Goal: Task Accomplishment & Management: Manage account settings

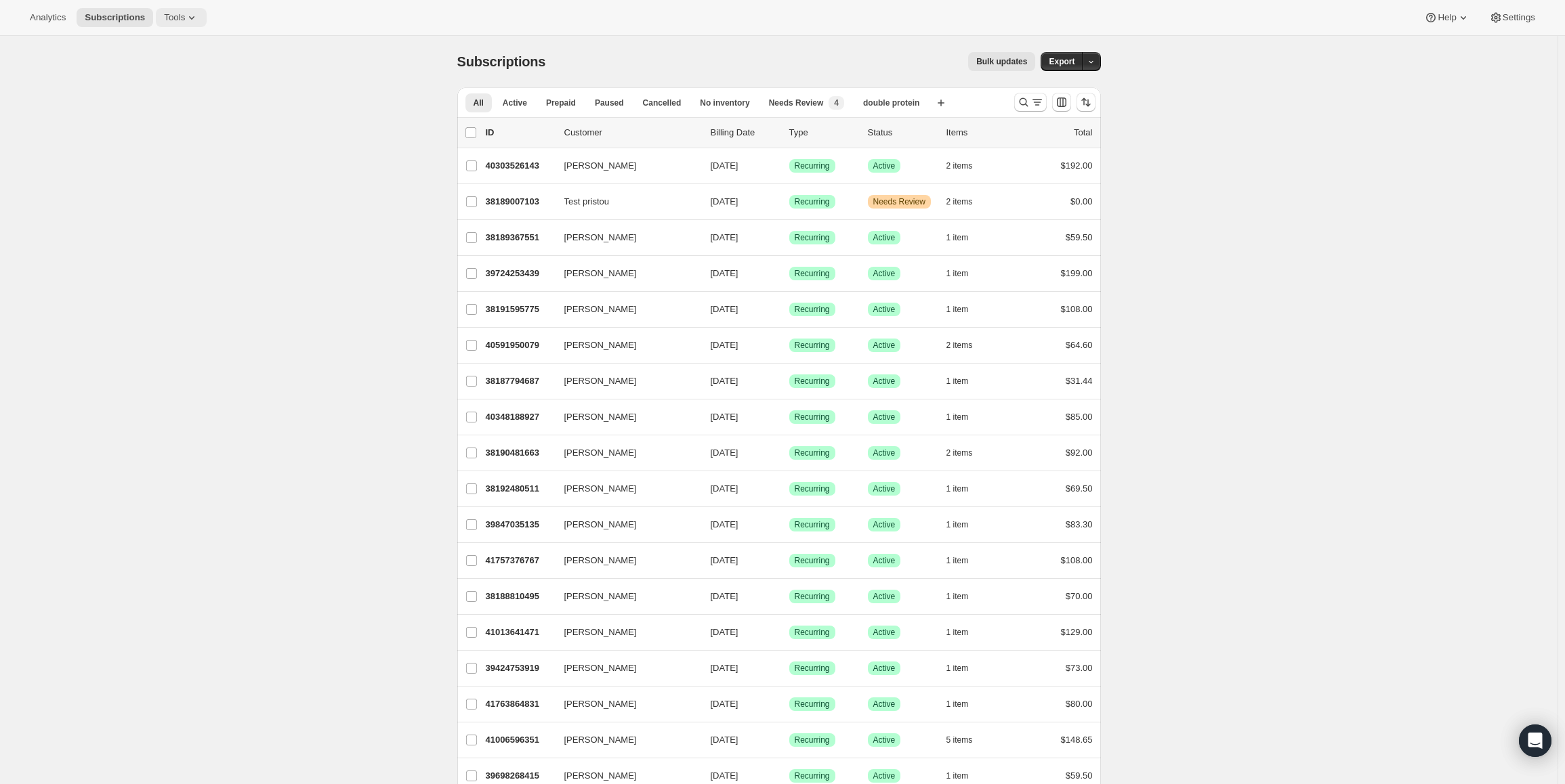
click at [171, 21] on span "Tools" at bounding box center [174, 18] width 21 height 11
click at [152, 94] on span "Bundles" at bounding box center [141, 92] width 32 height 10
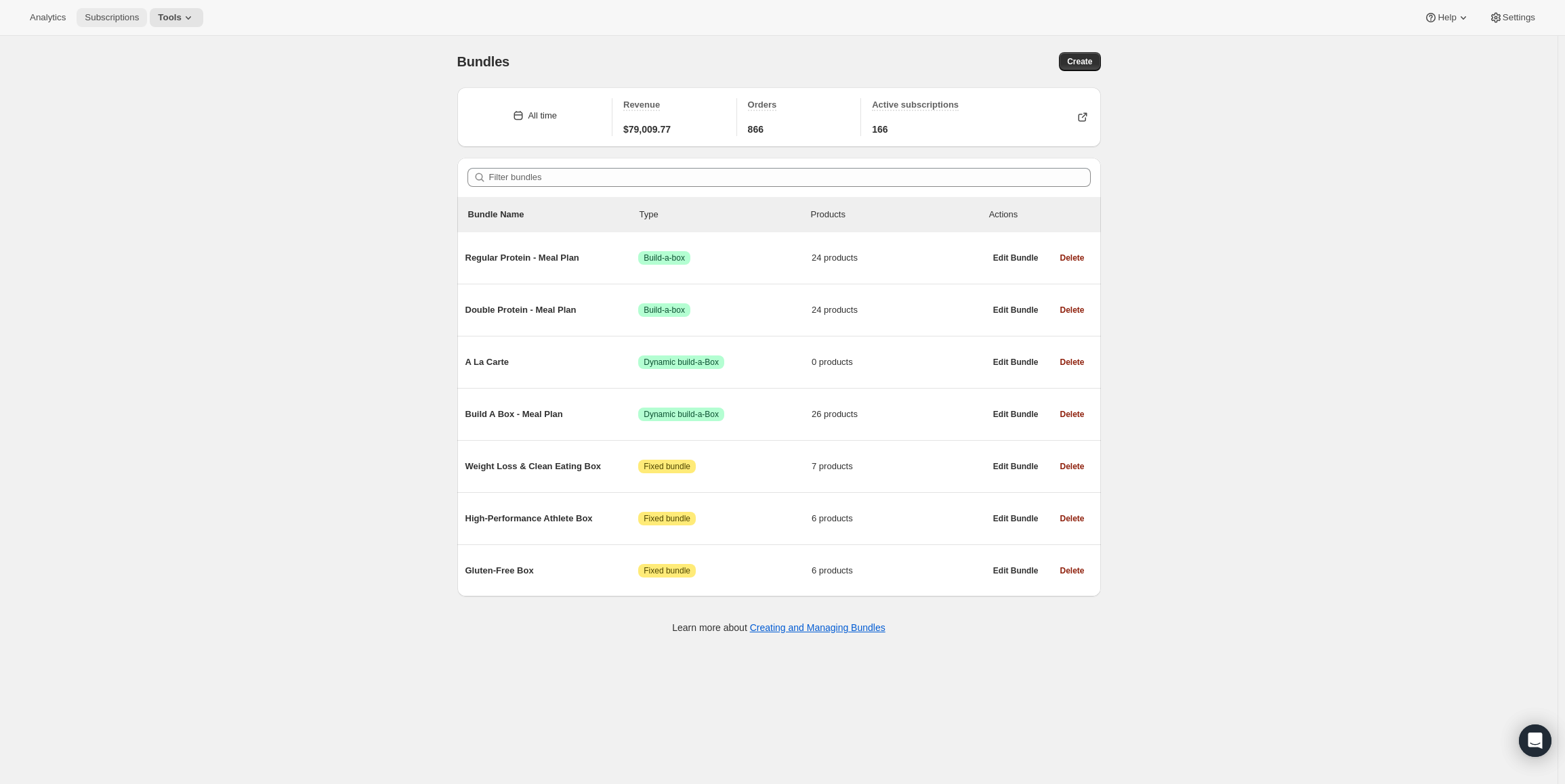
click at [111, 12] on span "Subscriptions" at bounding box center [112, 18] width 55 height 11
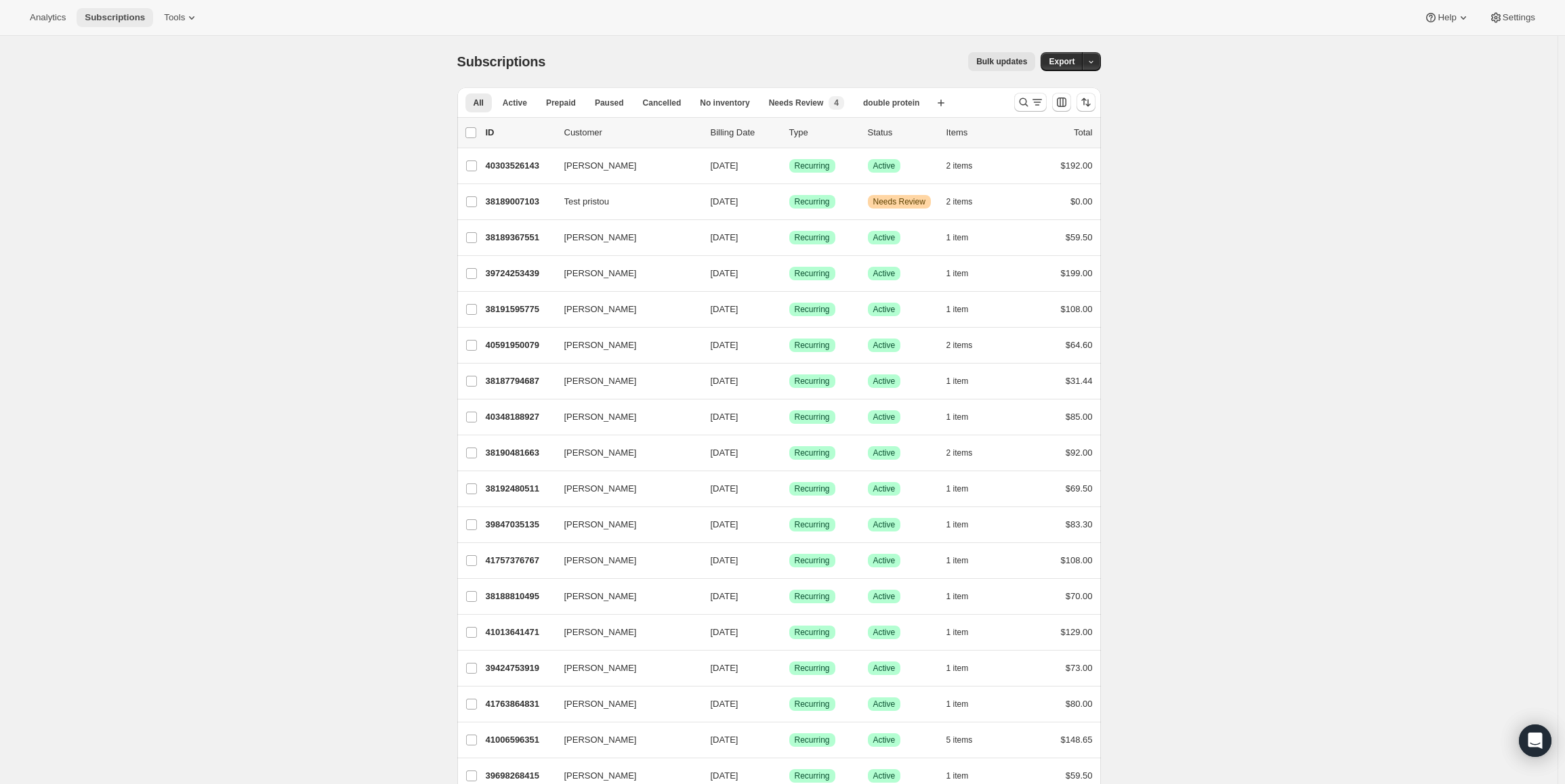
click at [114, 24] on button "Subscriptions" at bounding box center [115, 17] width 77 height 19
click at [50, 24] on button "Analytics" at bounding box center [48, 17] width 52 height 19
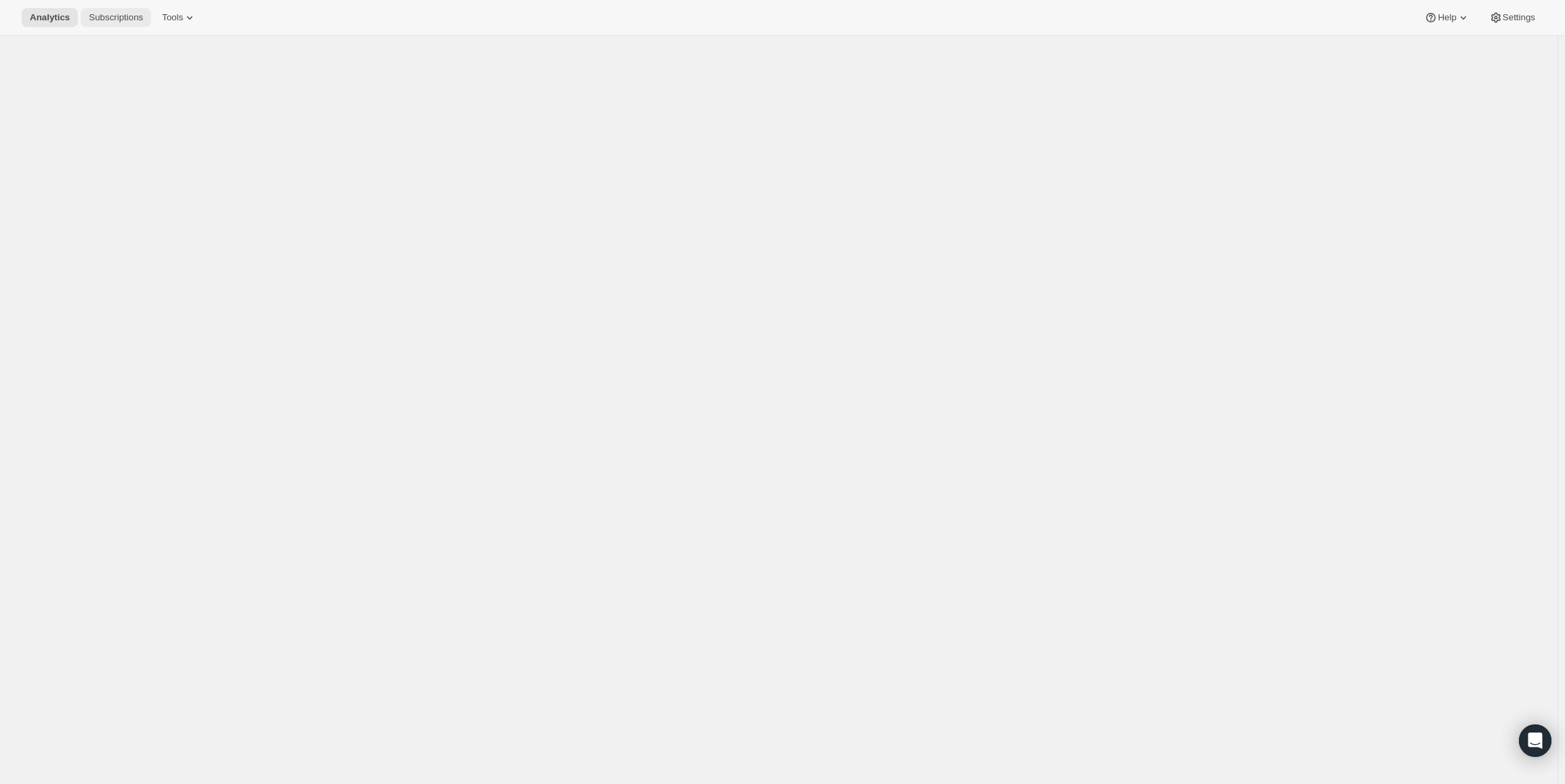
click at [103, 17] on span "Subscriptions" at bounding box center [116, 18] width 55 height 11
click at [185, 23] on icon at bounding box center [192, 18] width 14 height 14
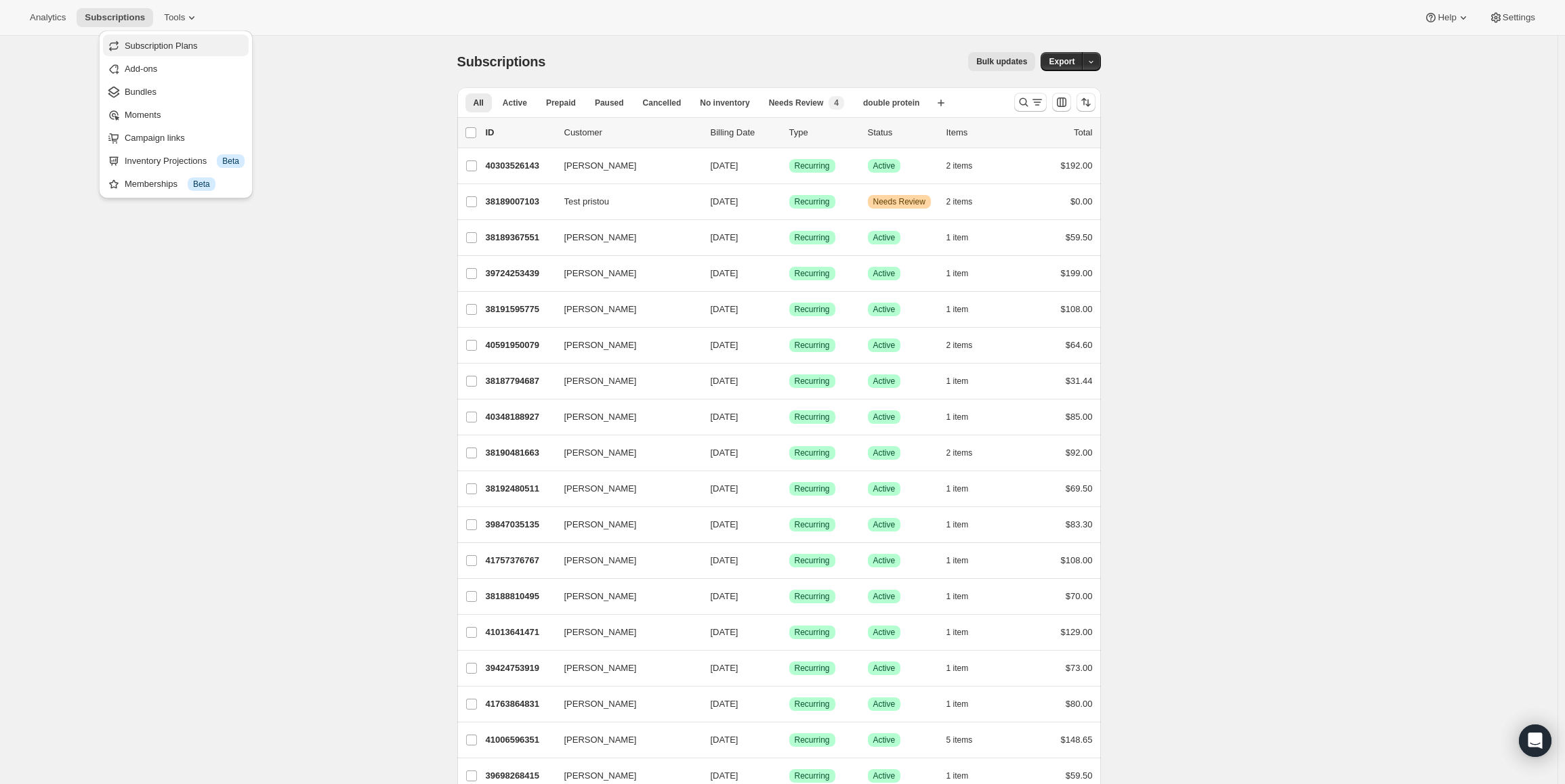
click at [153, 46] on span "Subscription Plans" at bounding box center [162, 46] width 73 height 10
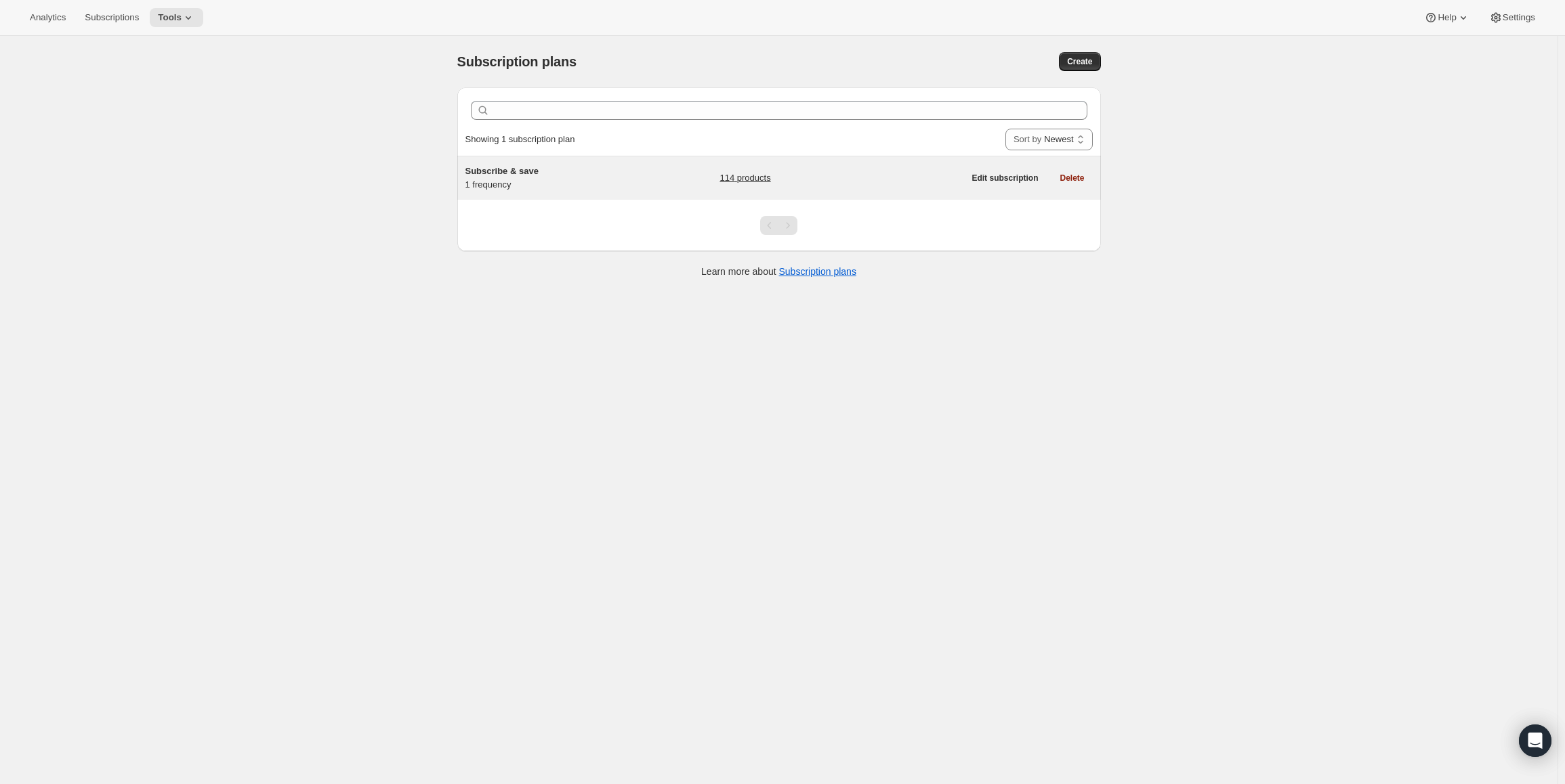
click at [518, 169] on span "Subscribe & save" at bounding box center [502, 170] width 73 height 10
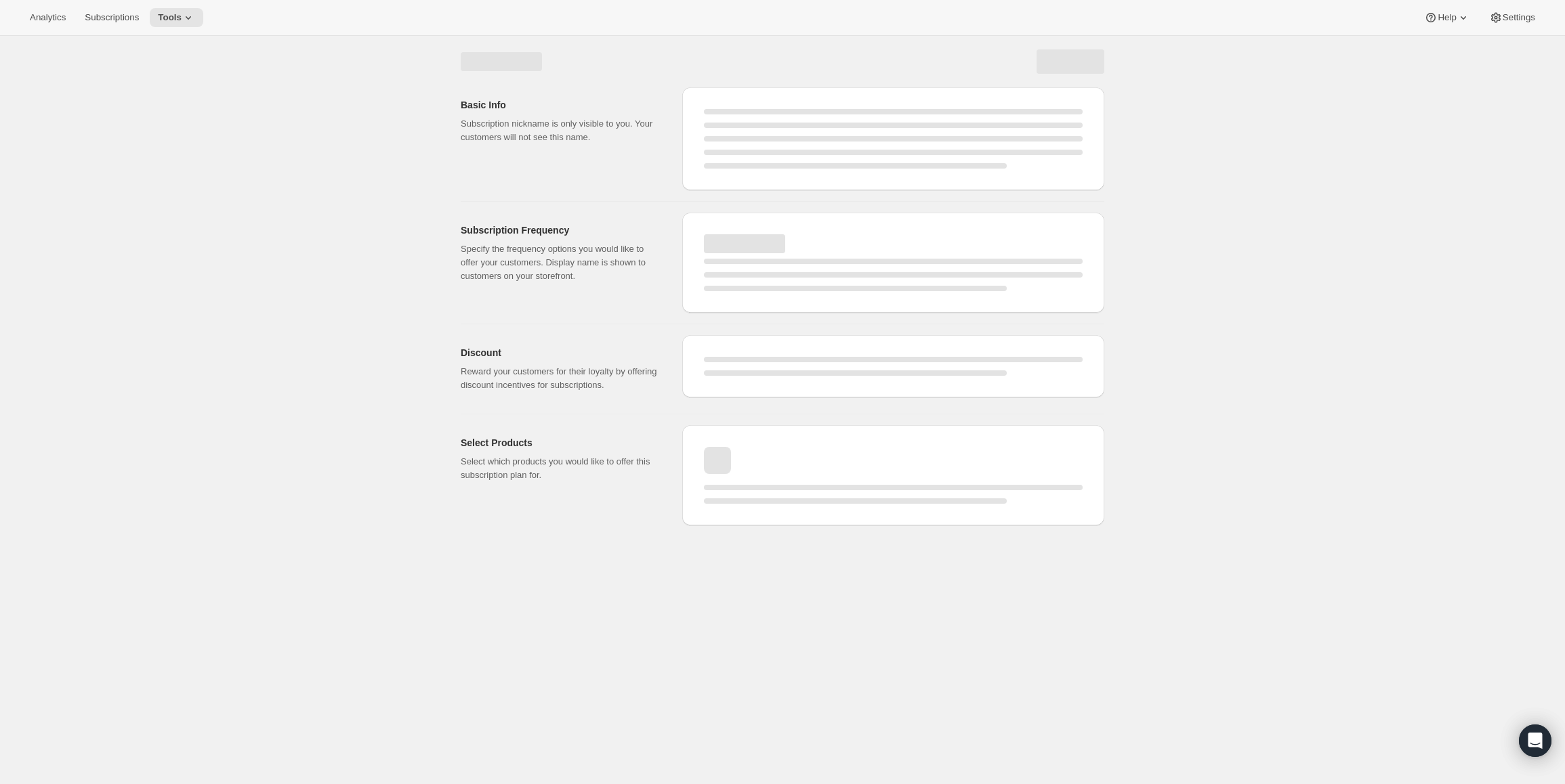
select select "WEEK"
select select "MONTH"
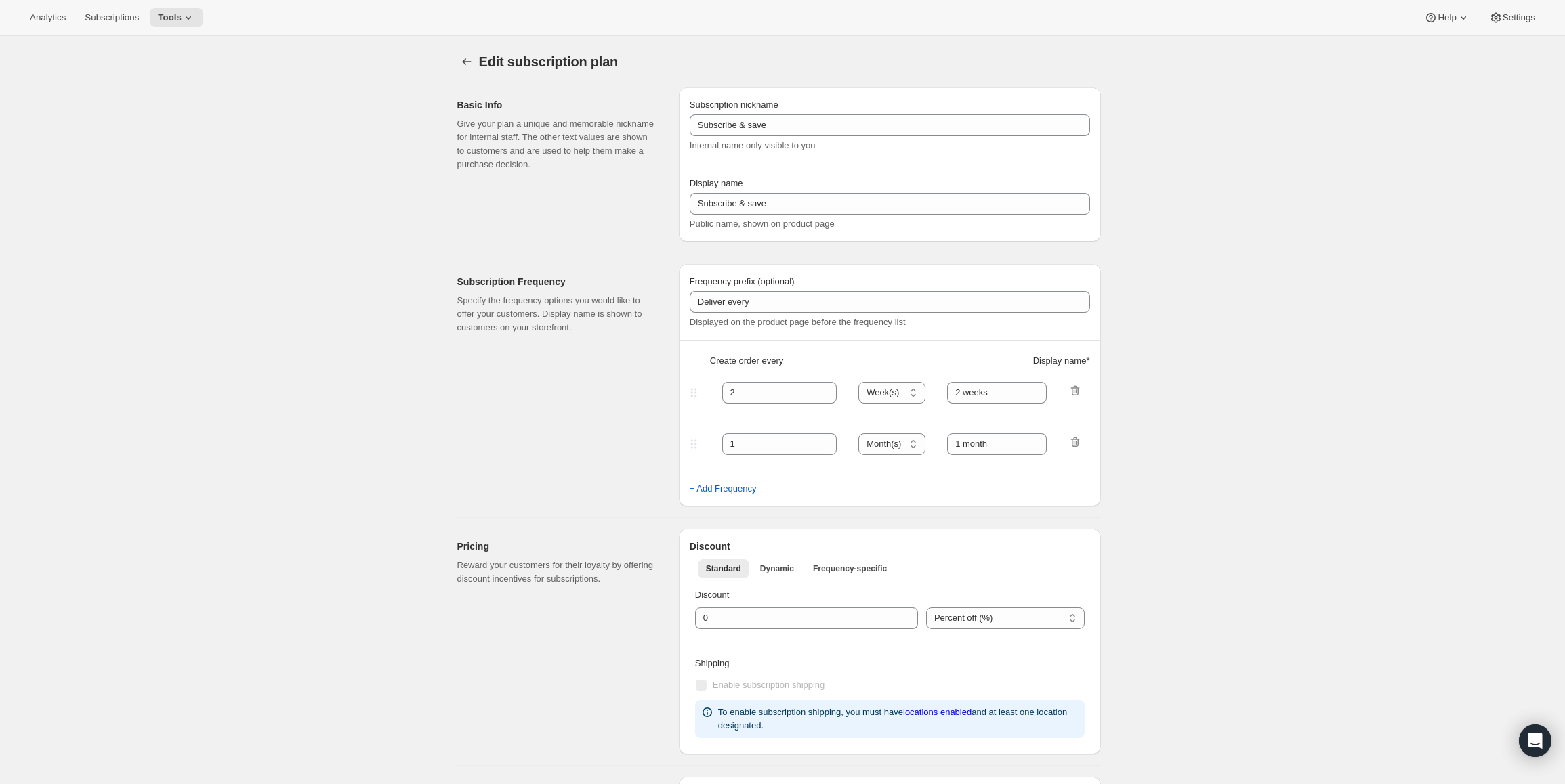
type input "1"
type input "1 week"
checkbox input "true"
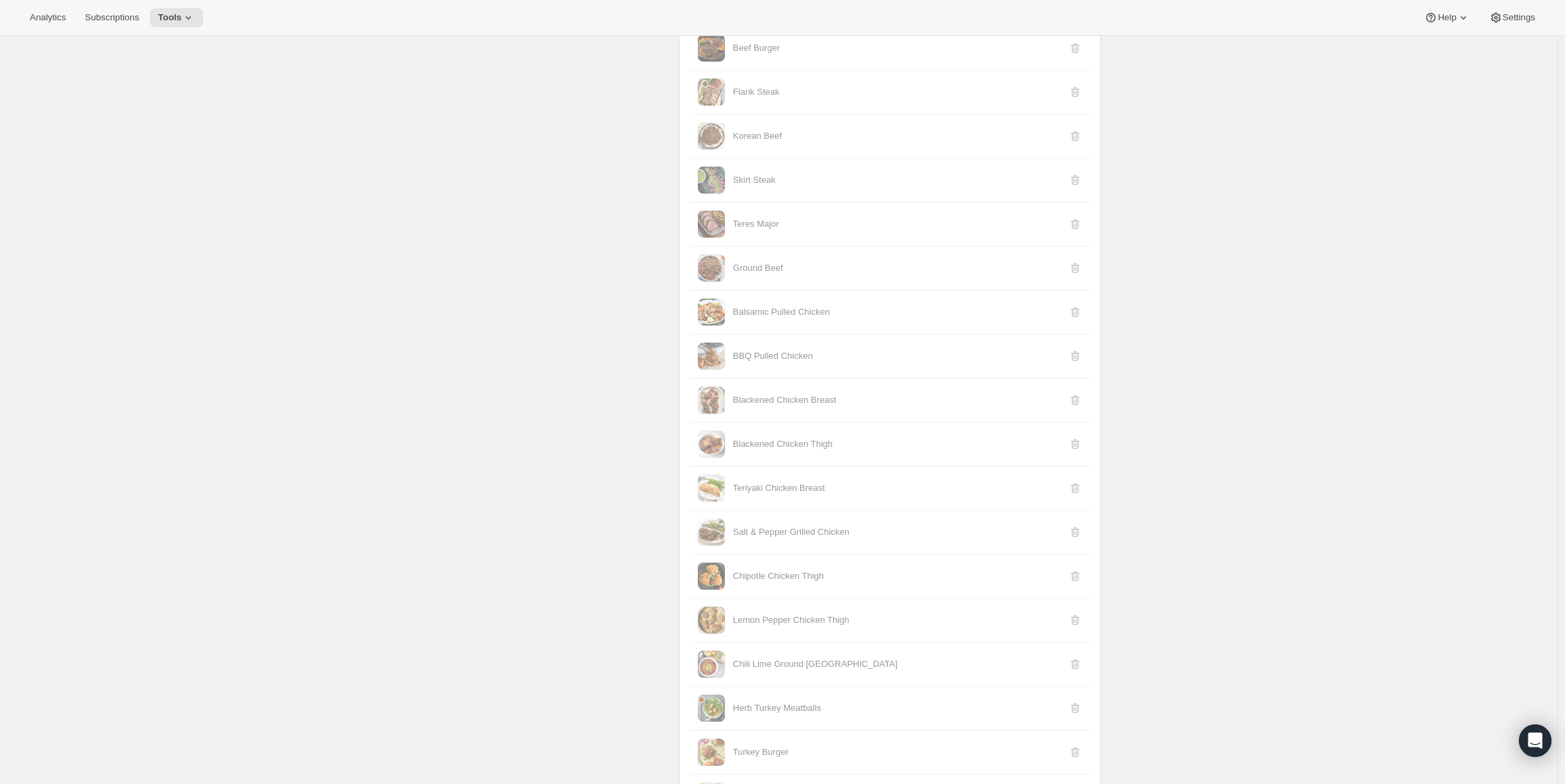
drag, startPoint x: 1404, startPoint y: 364, endPoint x: 1194, endPoint y: 502, distance: 251.3
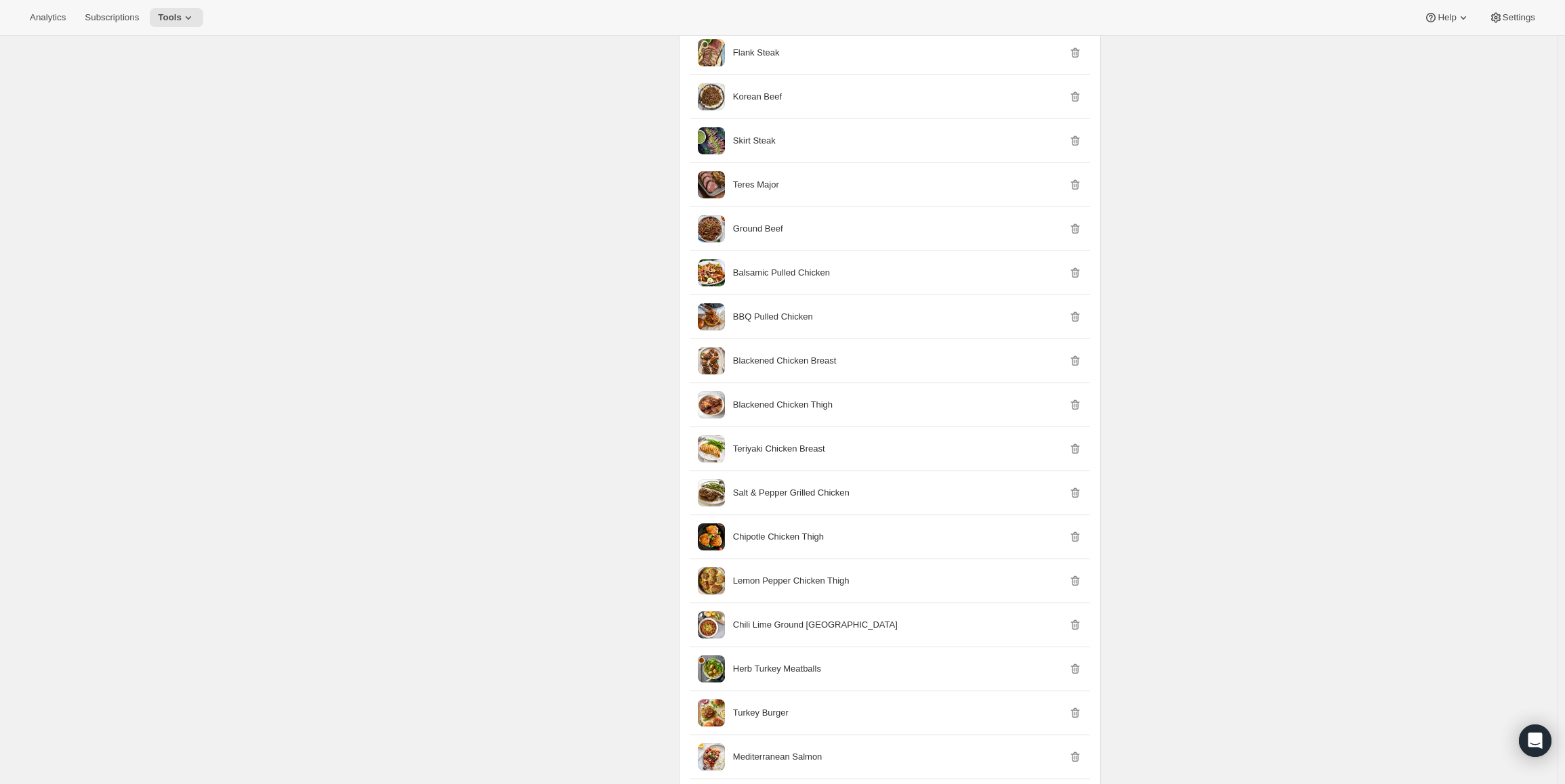
scroll to position [3675, 0]
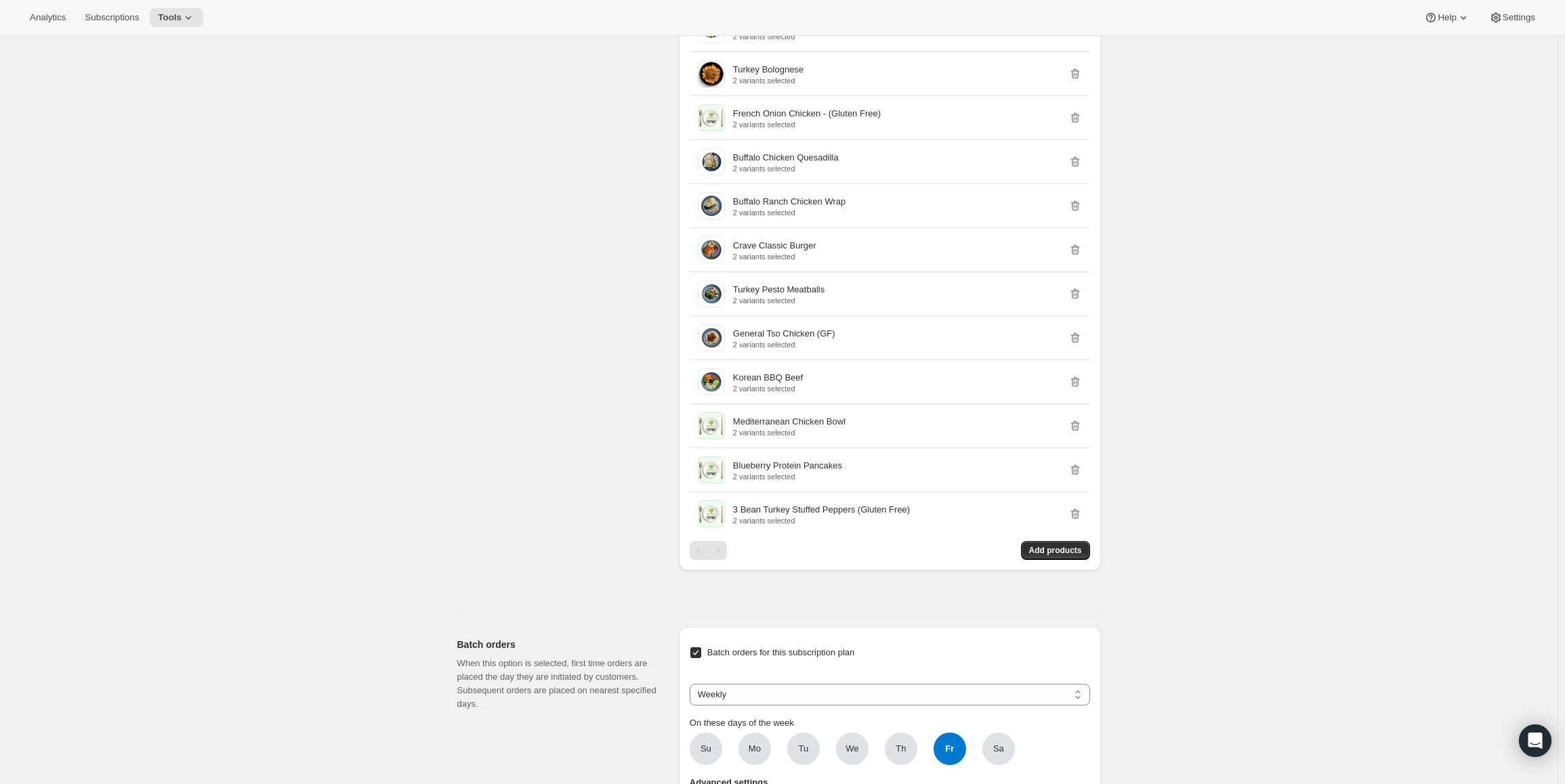
drag, startPoint x: 1280, startPoint y: 246, endPoint x: 1127, endPoint y: 498, distance: 294.8
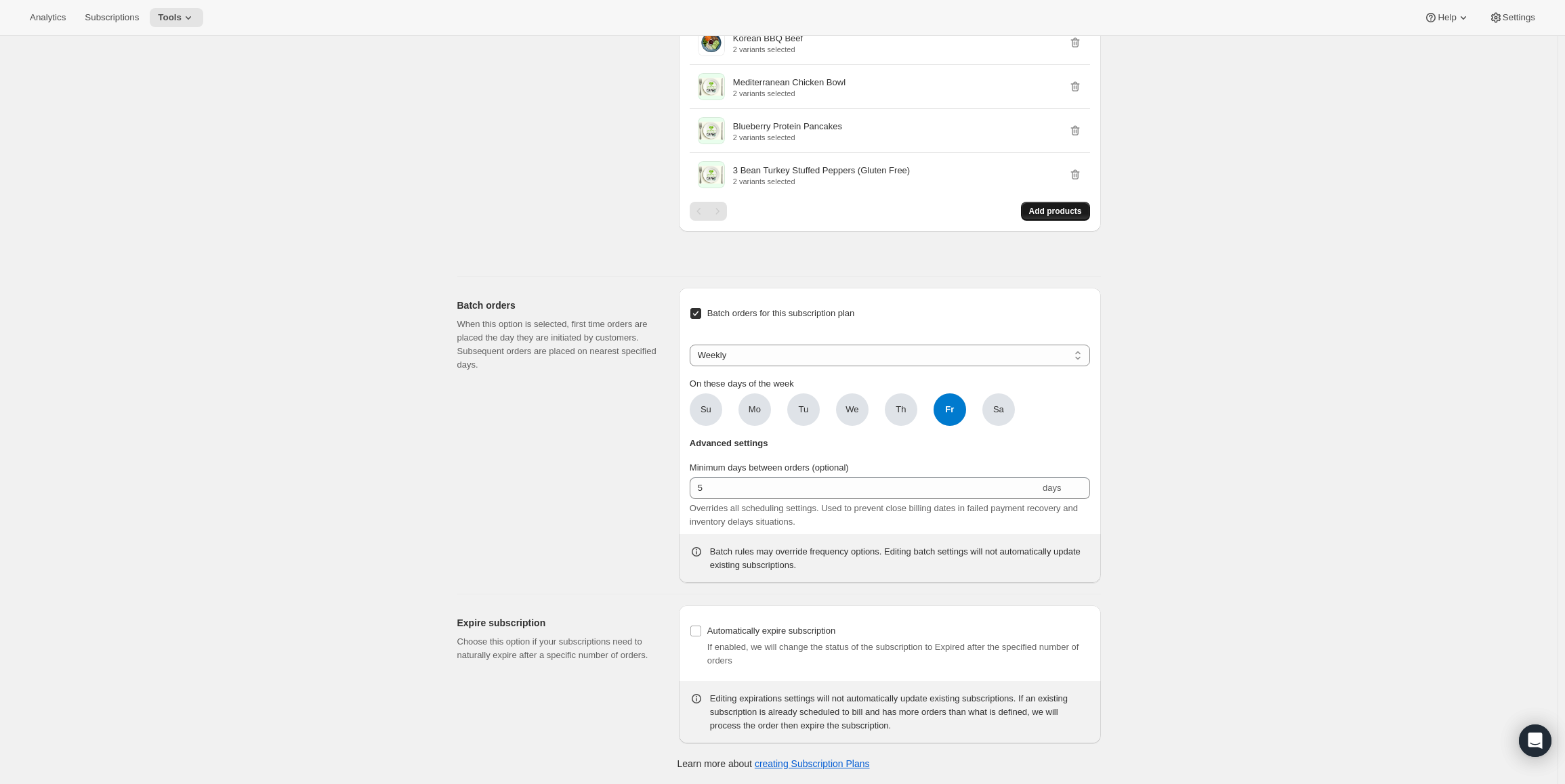
click at [1075, 217] on button "Add products" at bounding box center [1056, 210] width 69 height 19
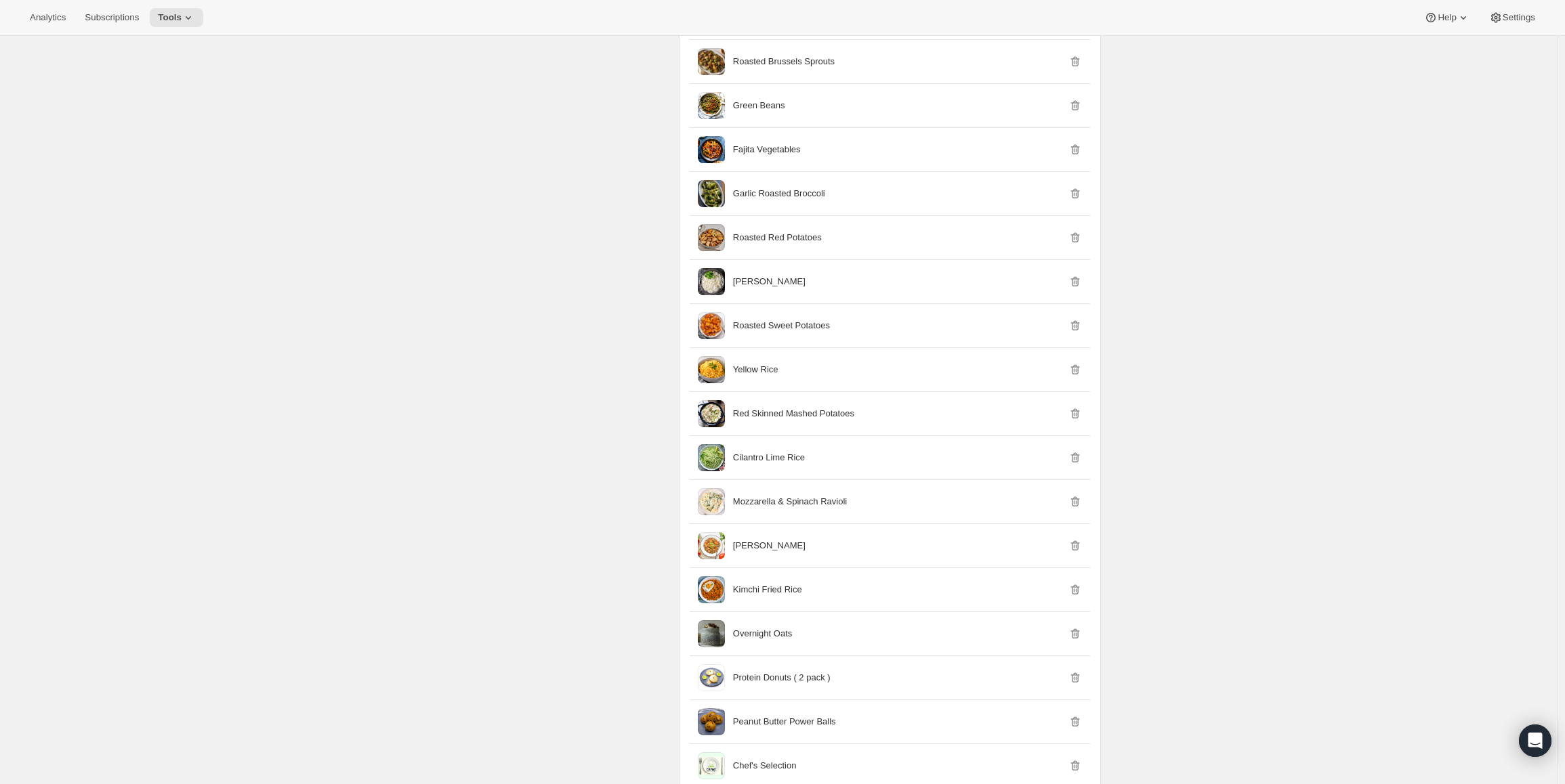
scroll to position [0, 0]
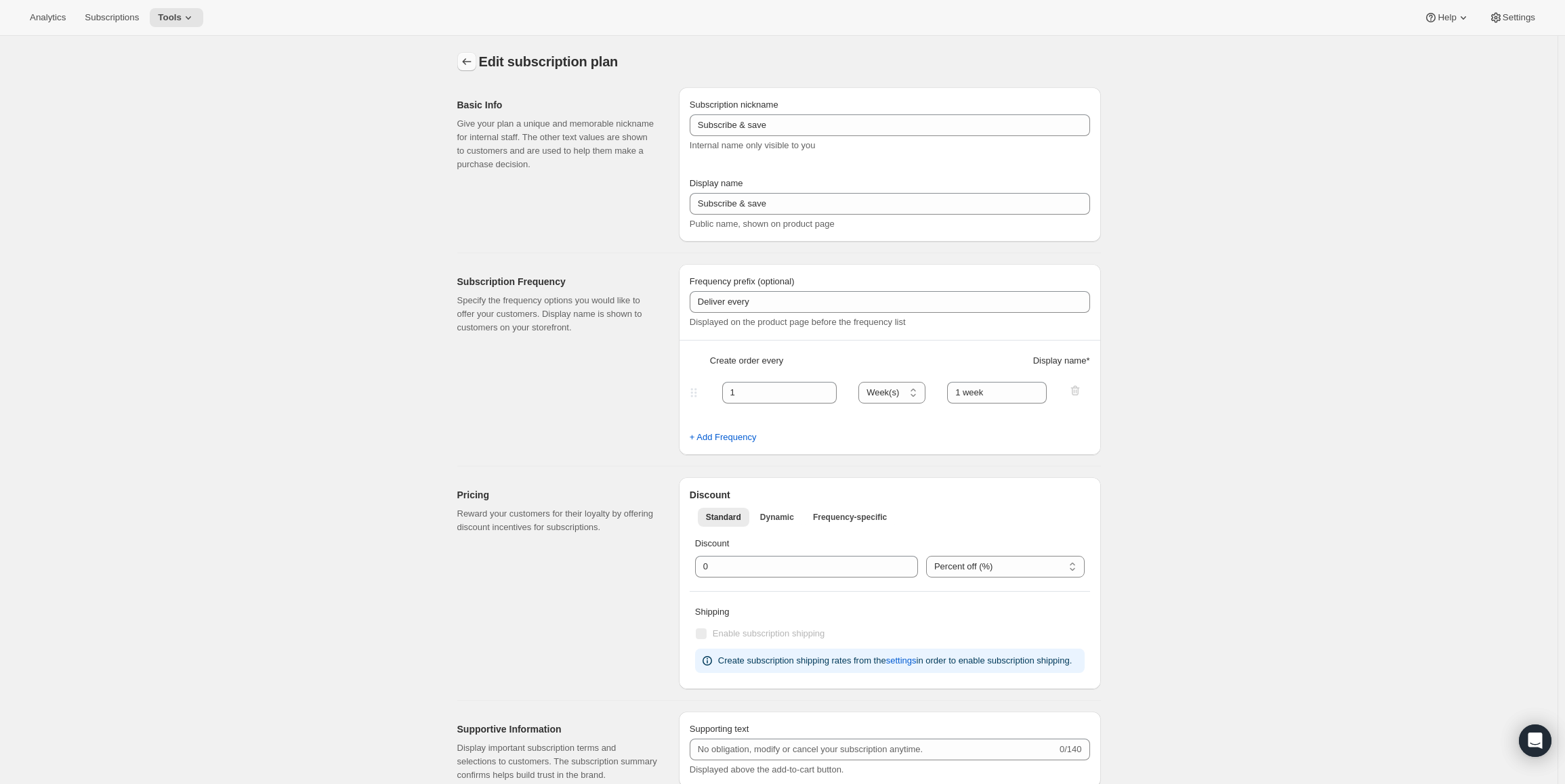
drag, startPoint x: 1222, startPoint y: 525, endPoint x: 466, endPoint y: 55, distance: 890.2
click at [189, 13] on icon at bounding box center [188, 18] width 14 height 14
click at [142, 99] on button "Bundles" at bounding box center [174, 91] width 146 height 21
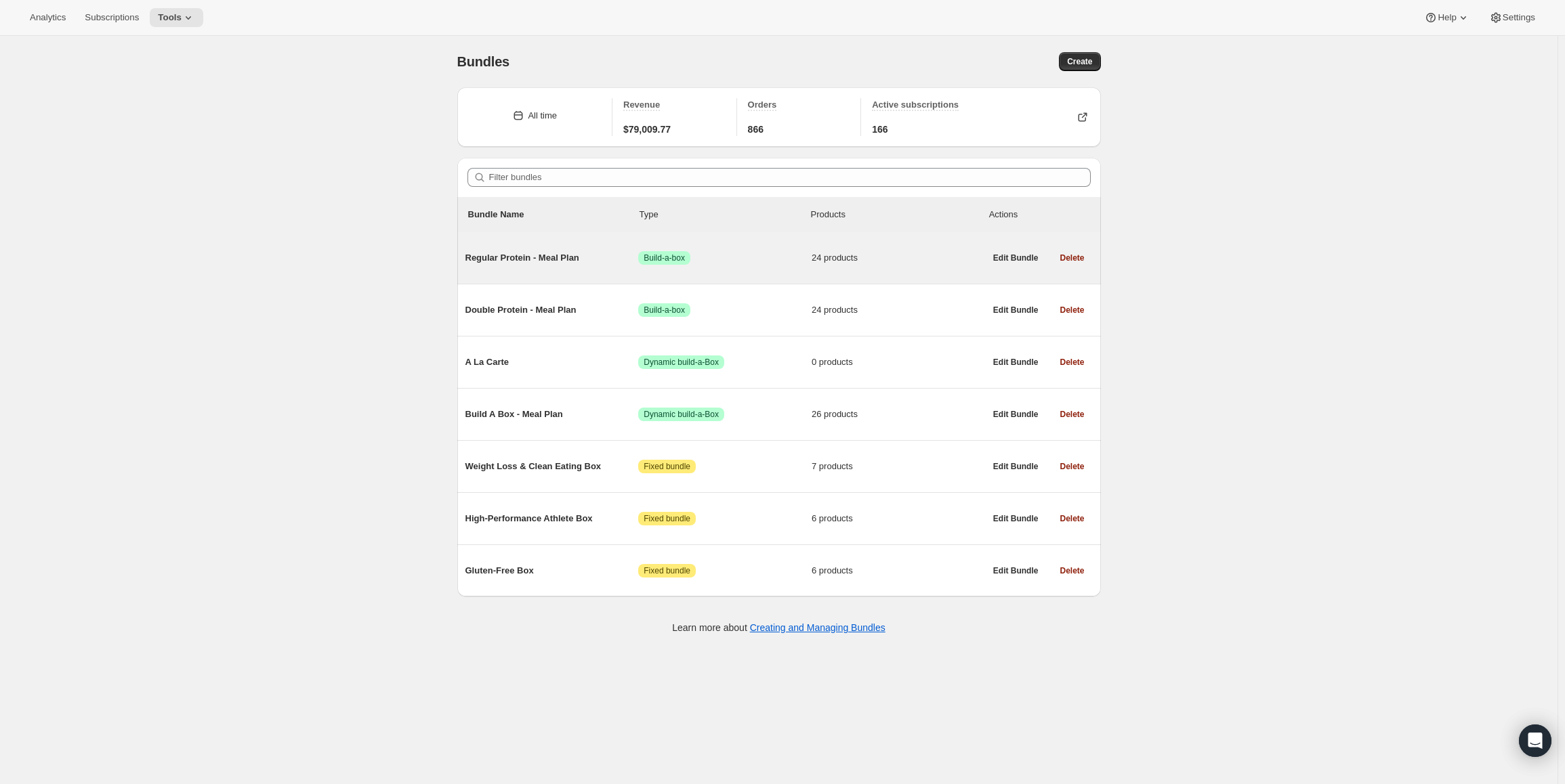
click at [544, 257] on span "Regular Protein - Meal Plan" at bounding box center [552, 258] width 173 height 14
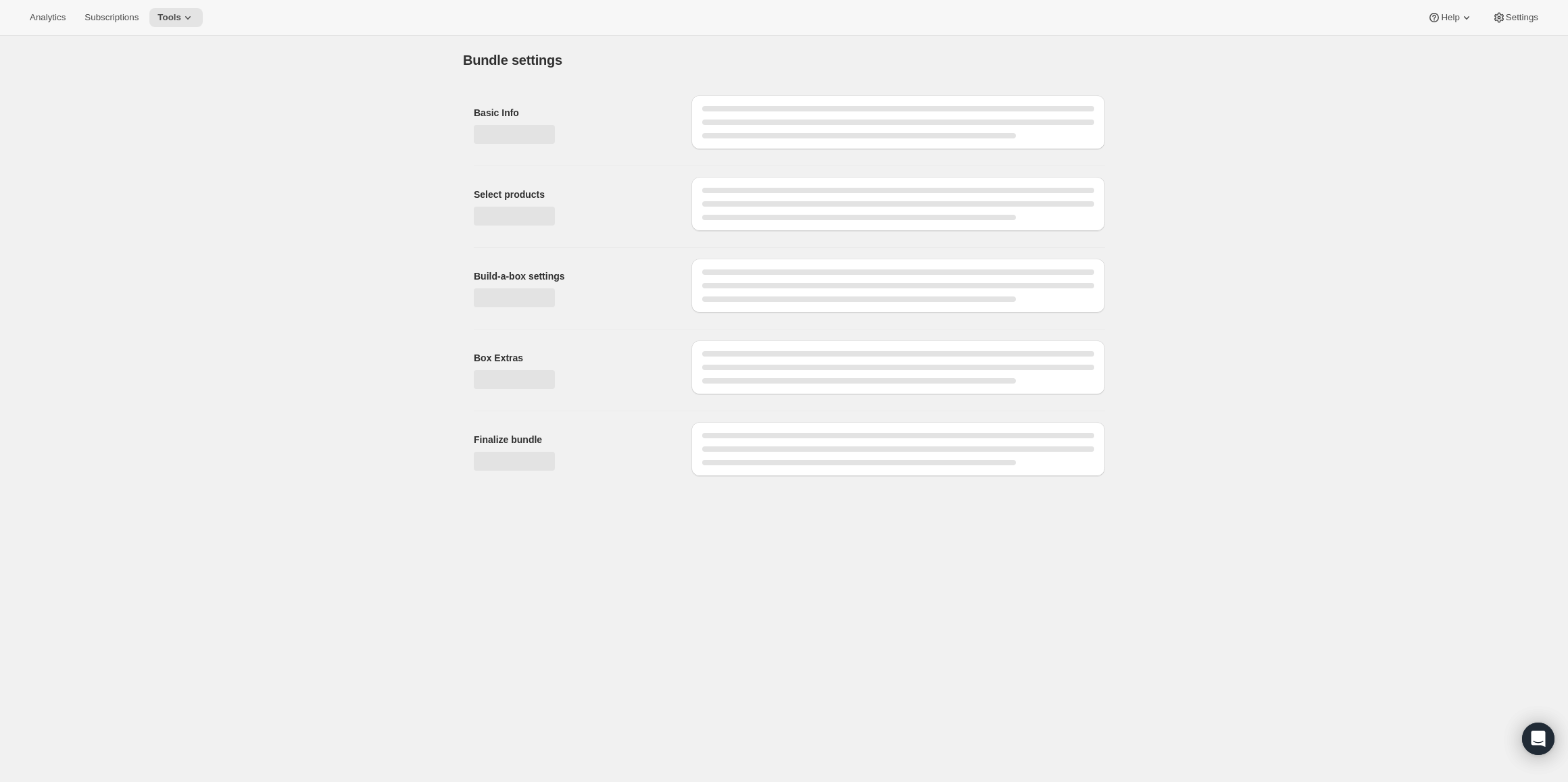
type input "Regular Protein - Meal Plan"
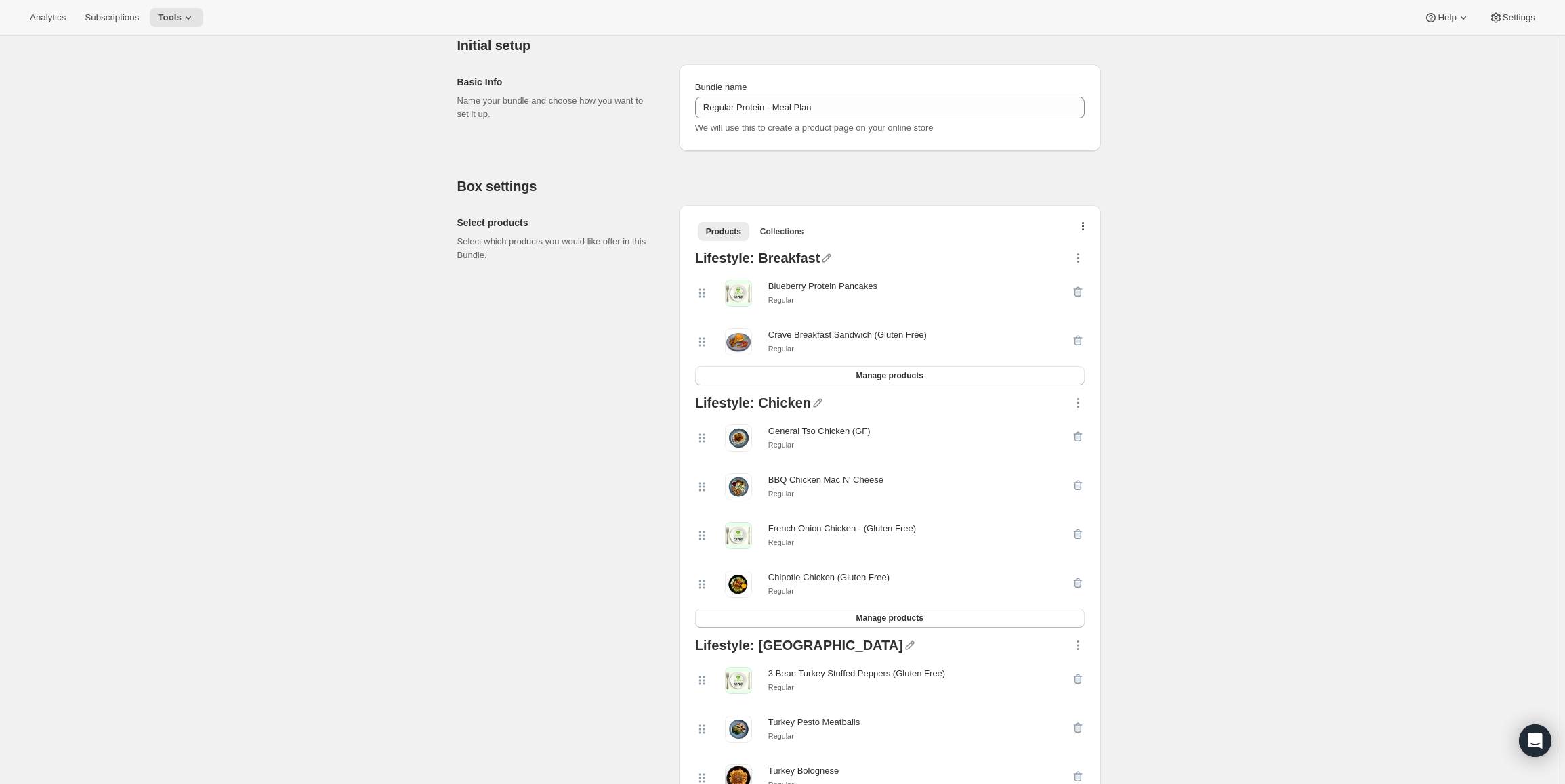
scroll to position [135, 0]
click at [1082, 479] on icon "button" at bounding box center [1077, 481] width 9 height 10
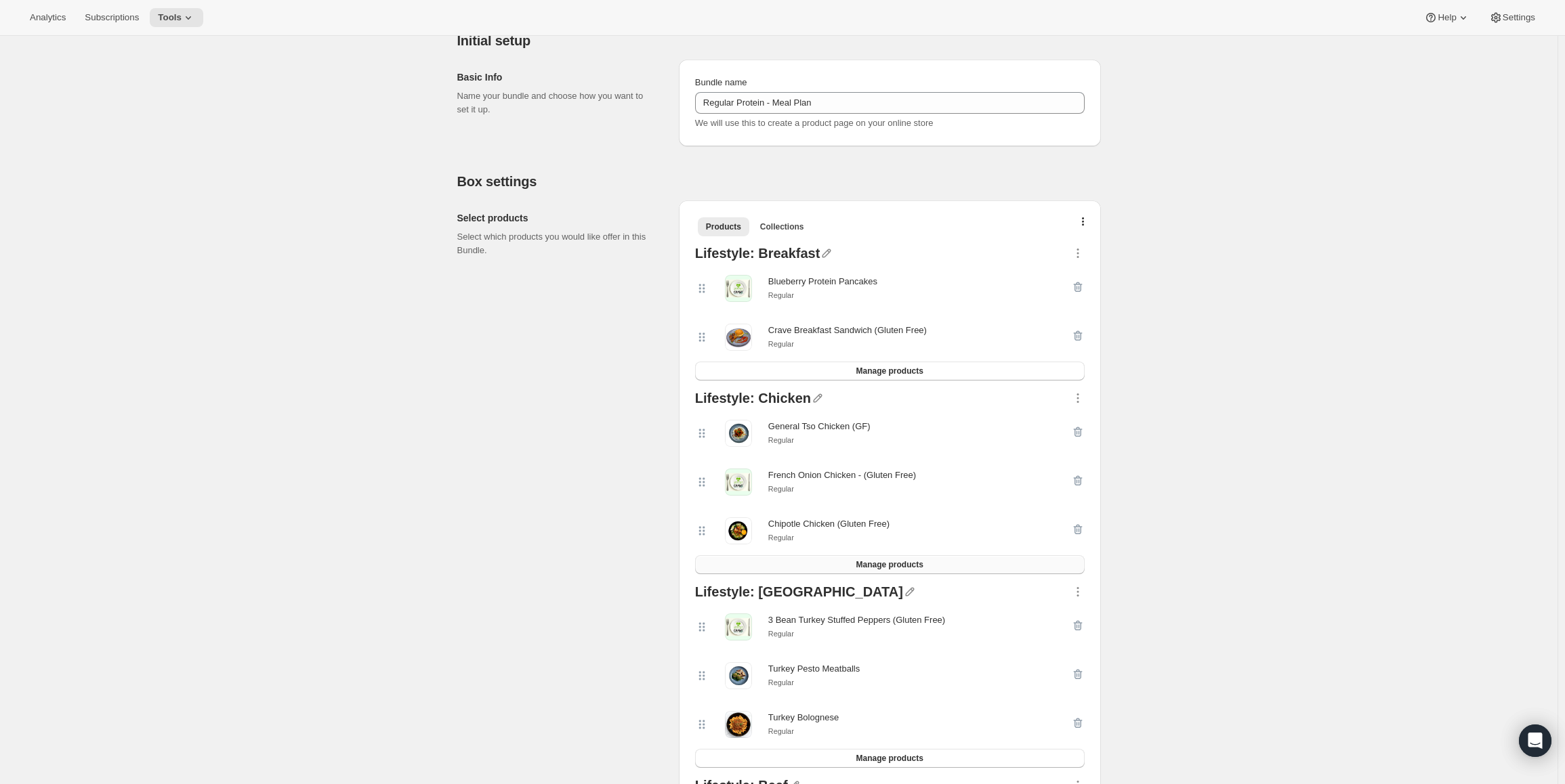
click at [899, 569] on span "Manage products" at bounding box center [888, 565] width 67 height 11
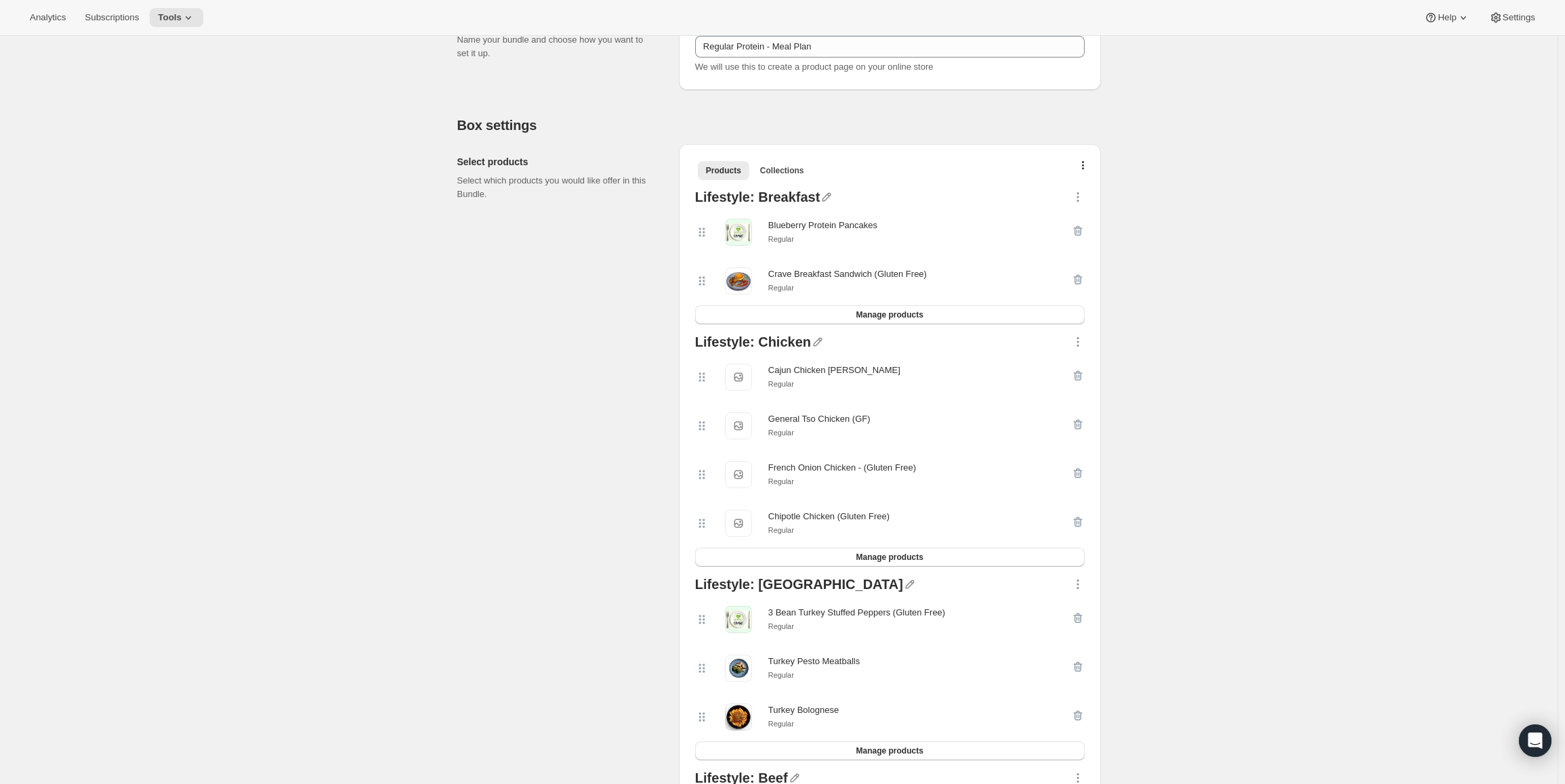
scroll to position [35, 0]
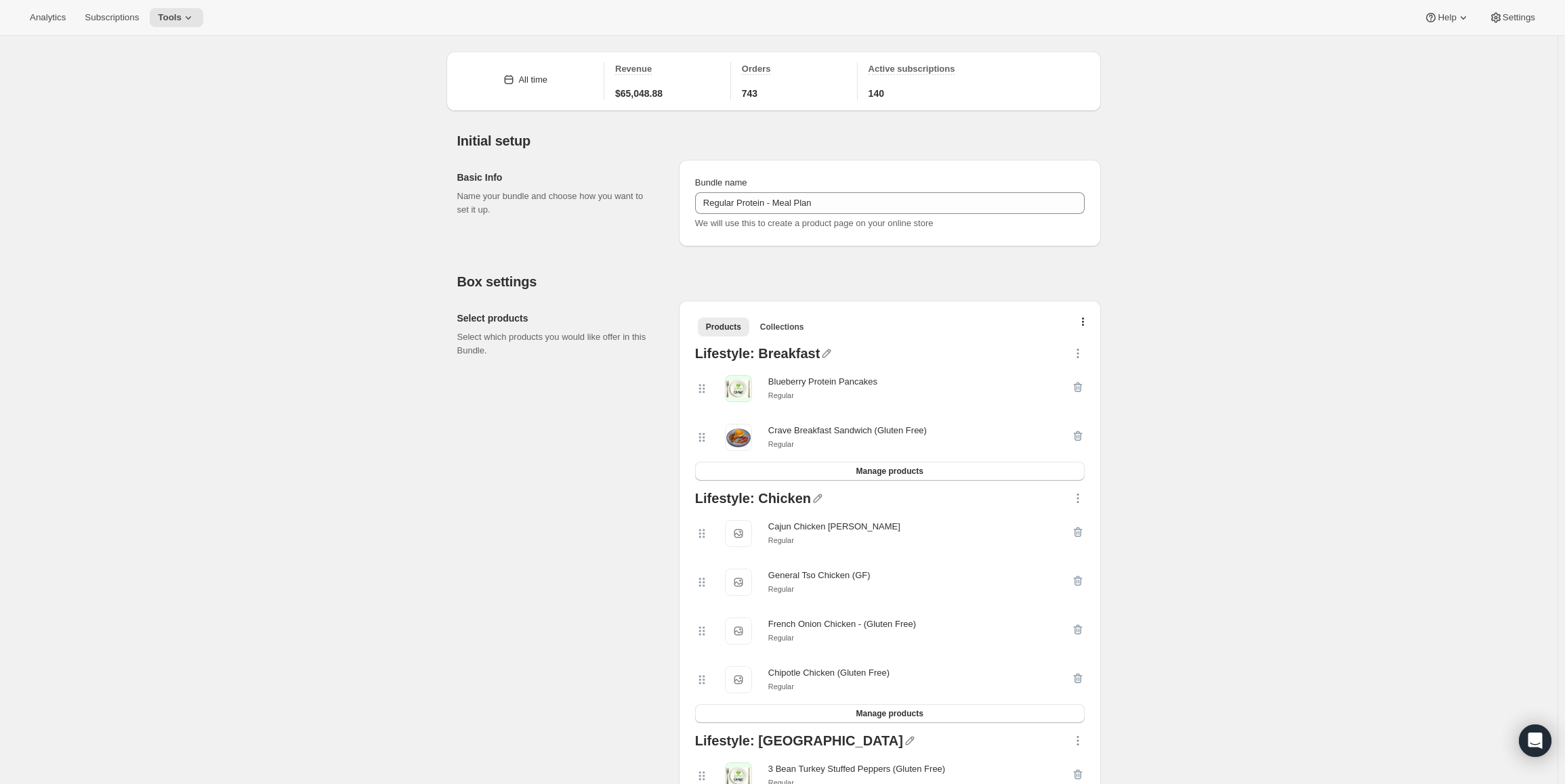
drag, startPoint x: 1147, startPoint y: 229, endPoint x: 962, endPoint y: 6, distance: 289.7
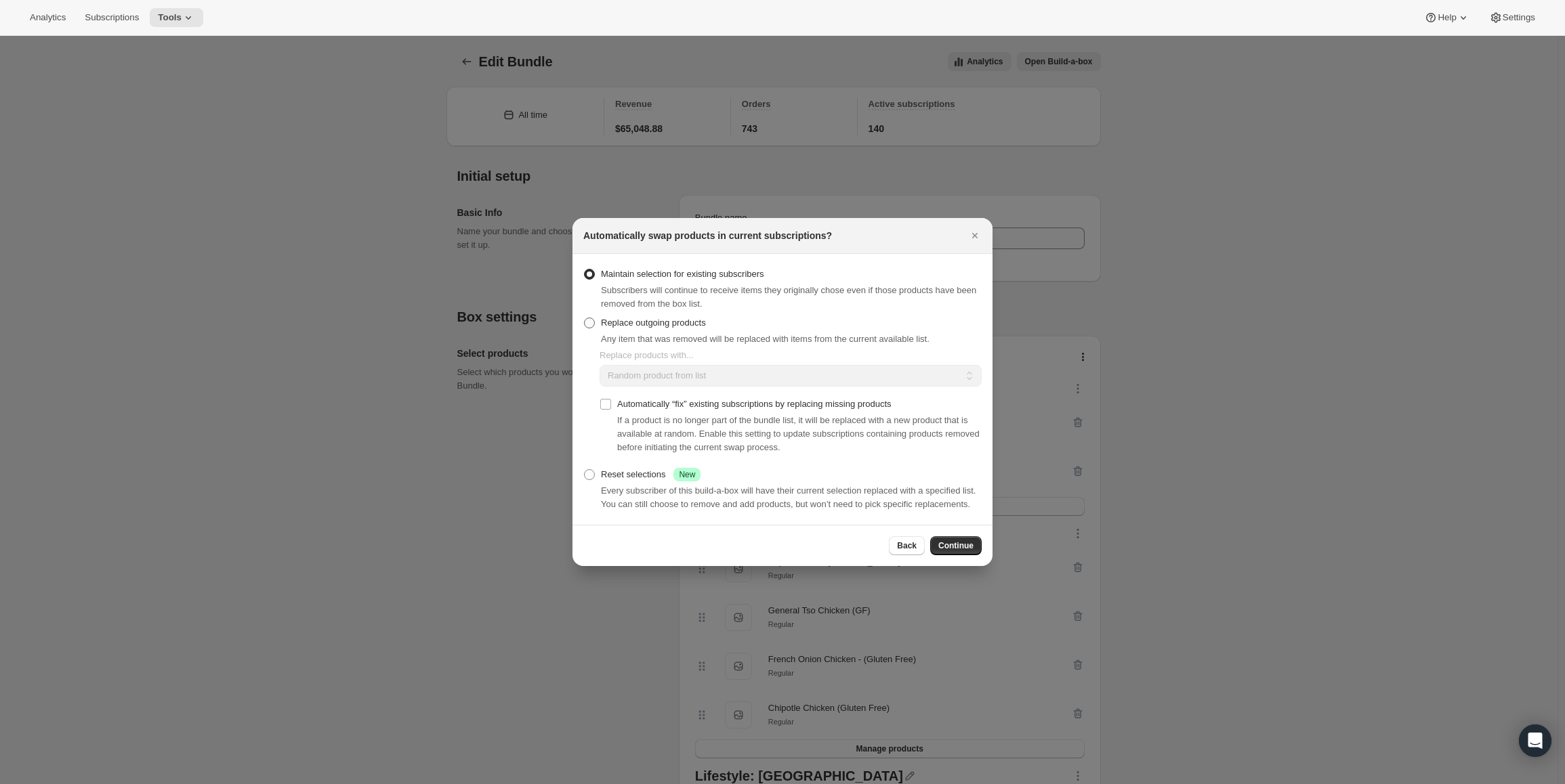
click at [589, 327] on span ":r13n:" at bounding box center [590, 323] width 11 height 11
click at [585, 318] on input "Replace outgoing products" at bounding box center [584, 317] width 1 height 1
radio input "true"
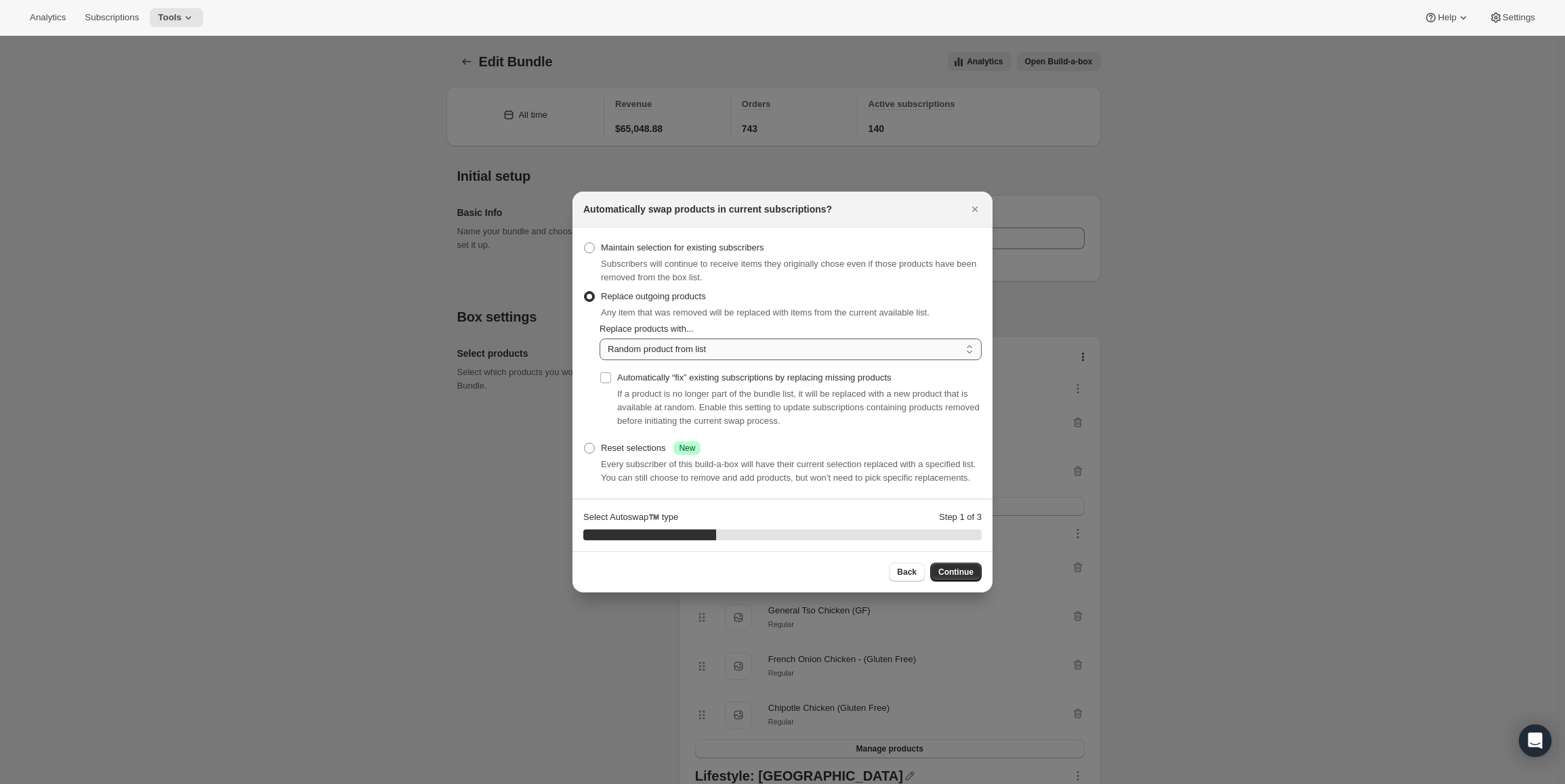
click at [655, 359] on select "Random product from list Matching product type Select specific replacements" at bounding box center [790, 349] width 382 height 21
select select "selection"
click at [599, 339] on select "Random product from list Matching product type Select specific replacements" at bounding box center [790, 349] width 382 height 21
click at [963, 575] on span "Continue" at bounding box center [955, 572] width 35 height 11
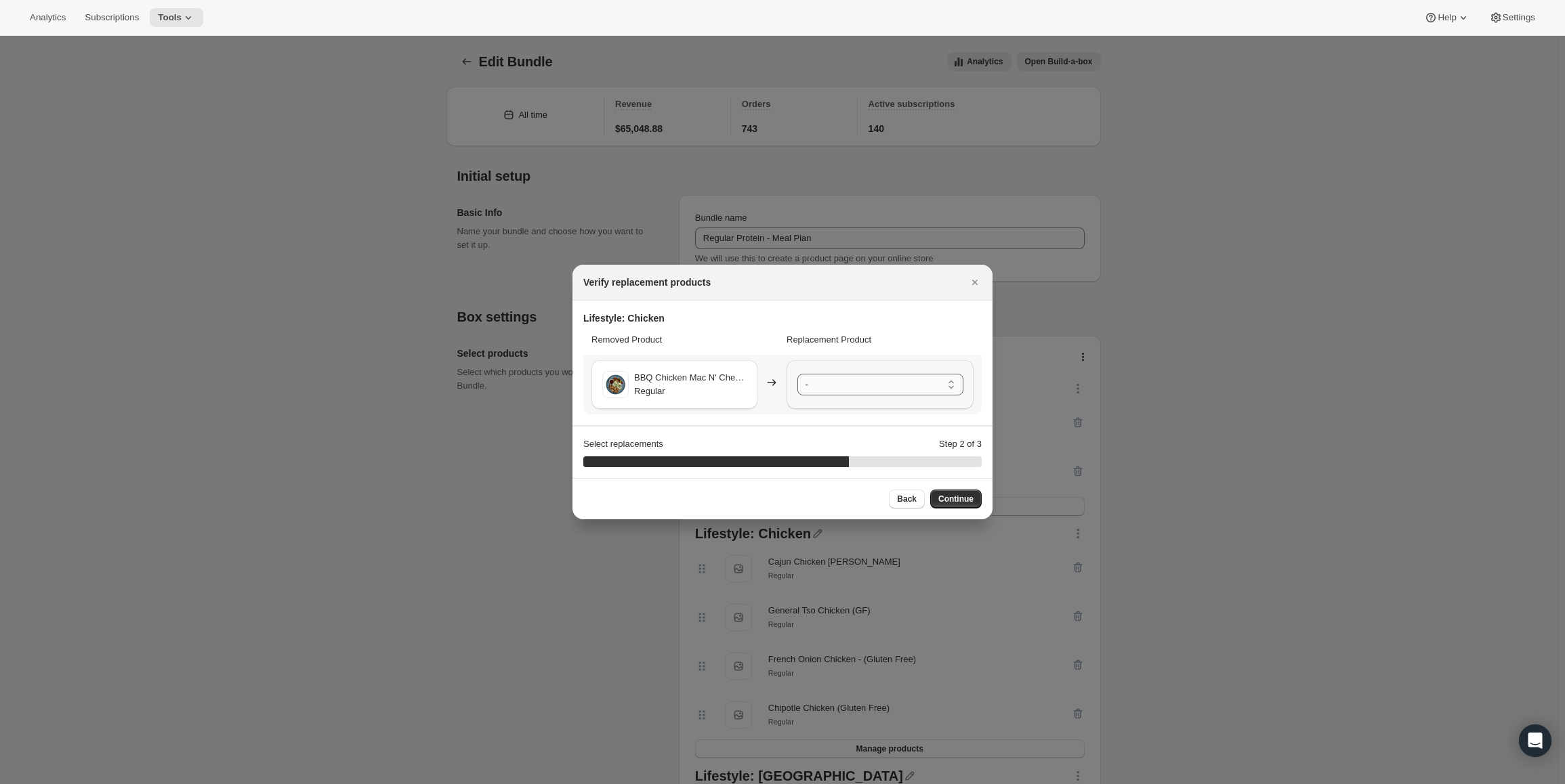
click at [813, 391] on select "- Cajun Chicken [PERSON_NAME] - Regular General Tso Chicken (GF) - Regular Fren…" at bounding box center [880, 384] width 166 height 21
click at [966, 503] on span "Continue" at bounding box center [955, 499] width 35 height 11
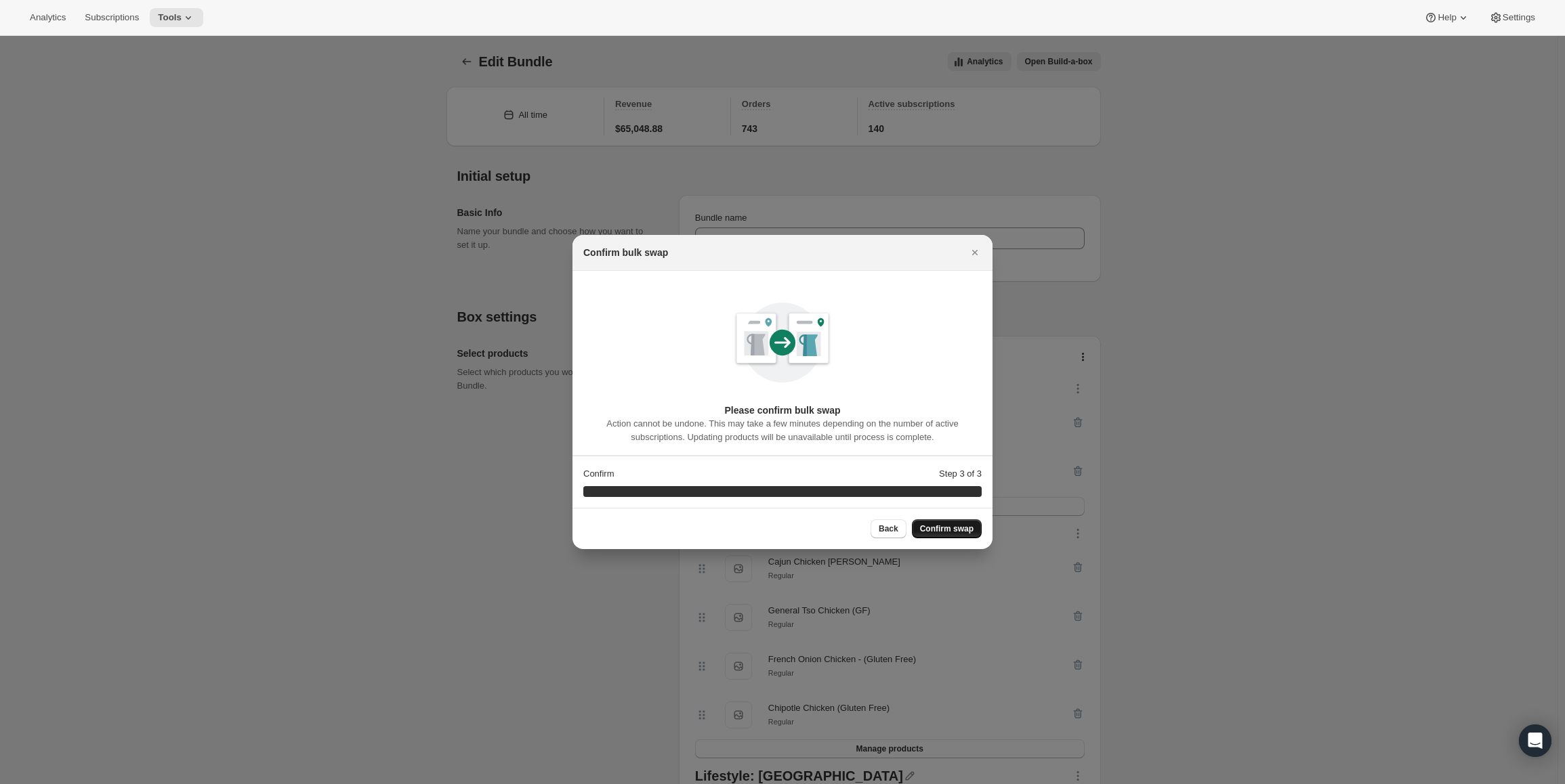
click at [964, 530] on span "Confirm swap" at bounding box center [947, 529] width 54 height 11
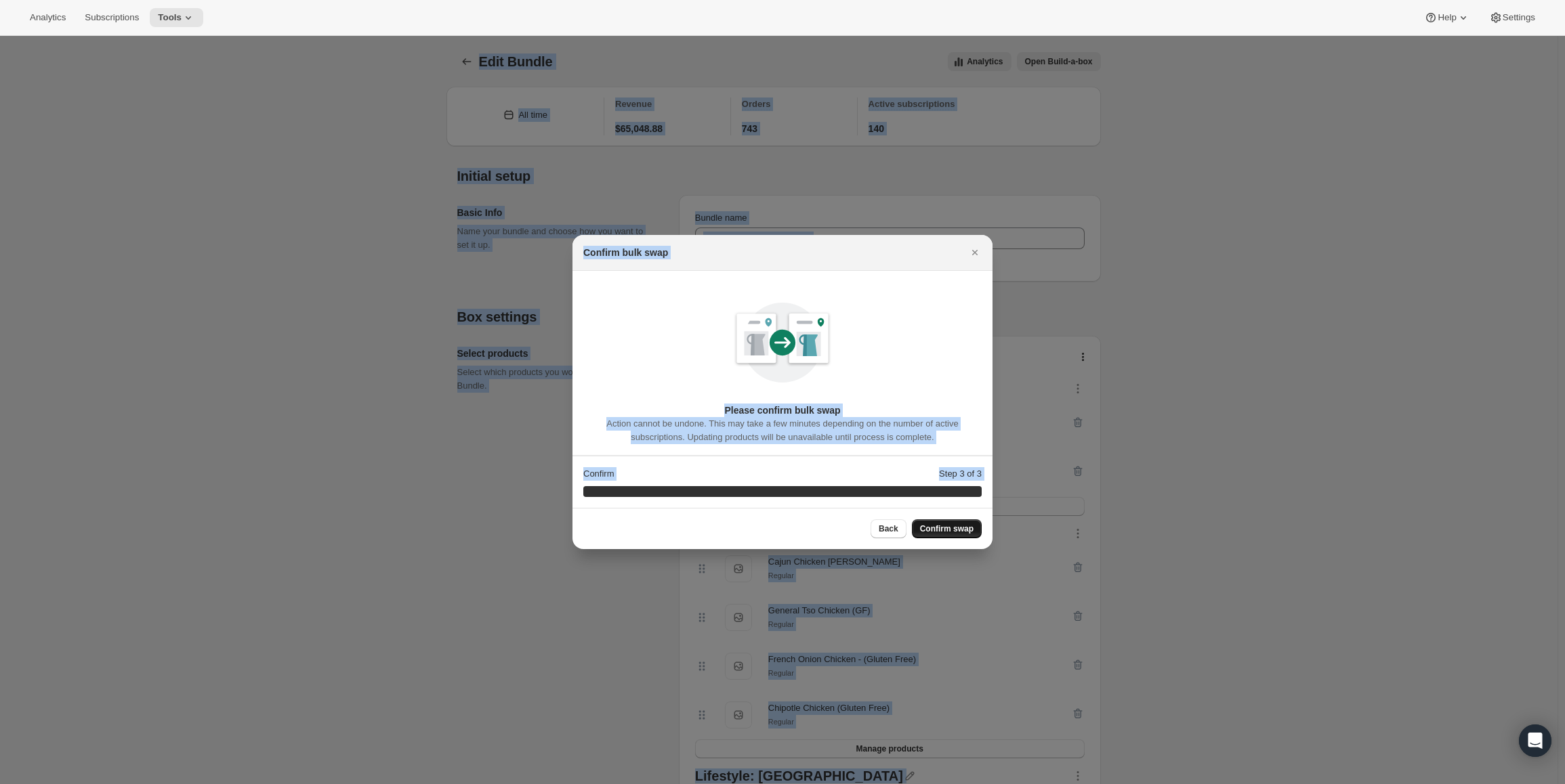
click at [964, 530] on body "Analytics Subscriptions Tools Help Settings Skip to content Edit Bundle. This p…" at bounding box center [782, 392] width 1565 height 784
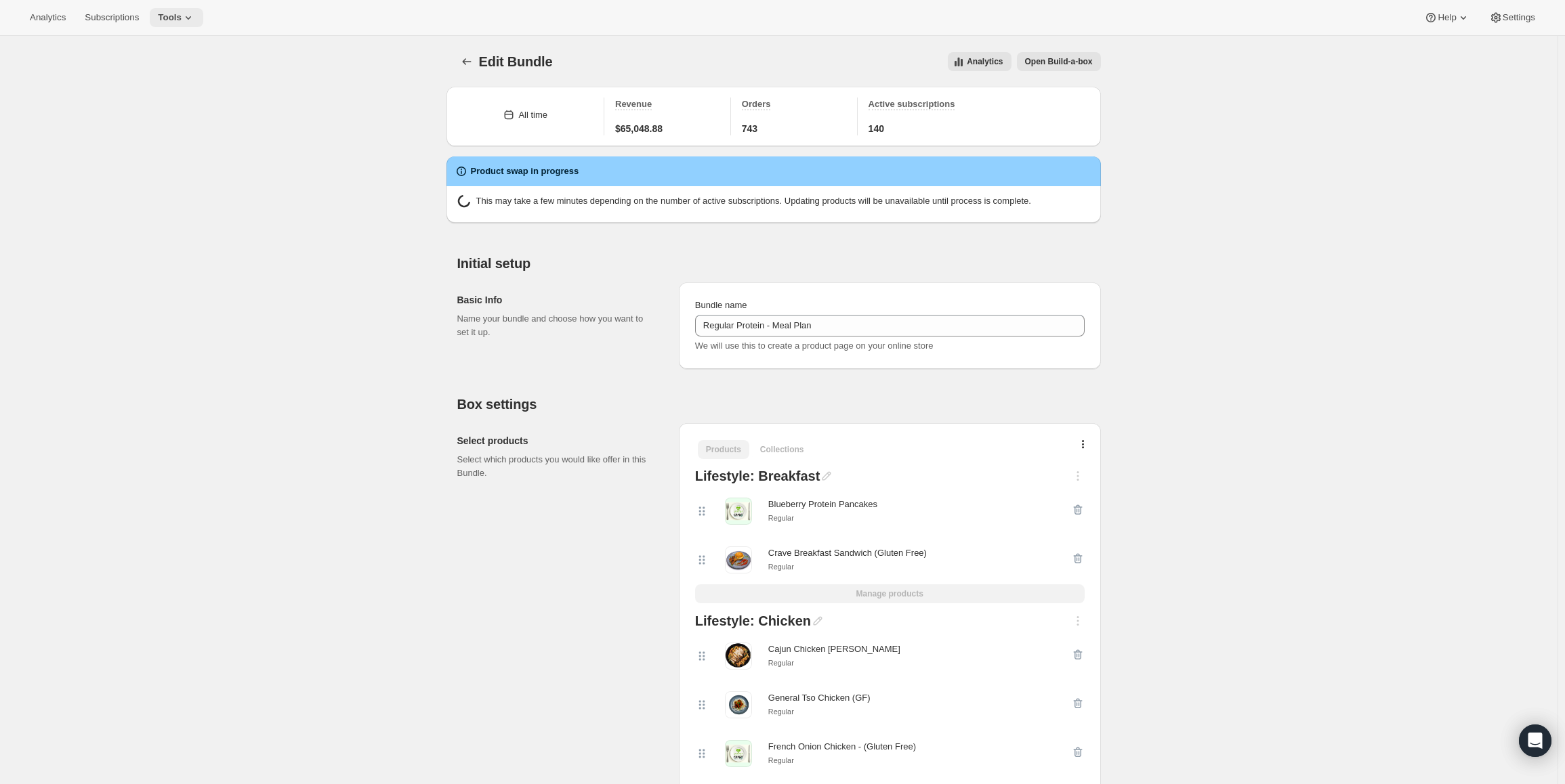
click at [185, 21] on icon at bounding box center [188, 18] width 14 height 14
click at [155, 92] on span "Bundles" at bounding box center [184, 92] width 120 height 14
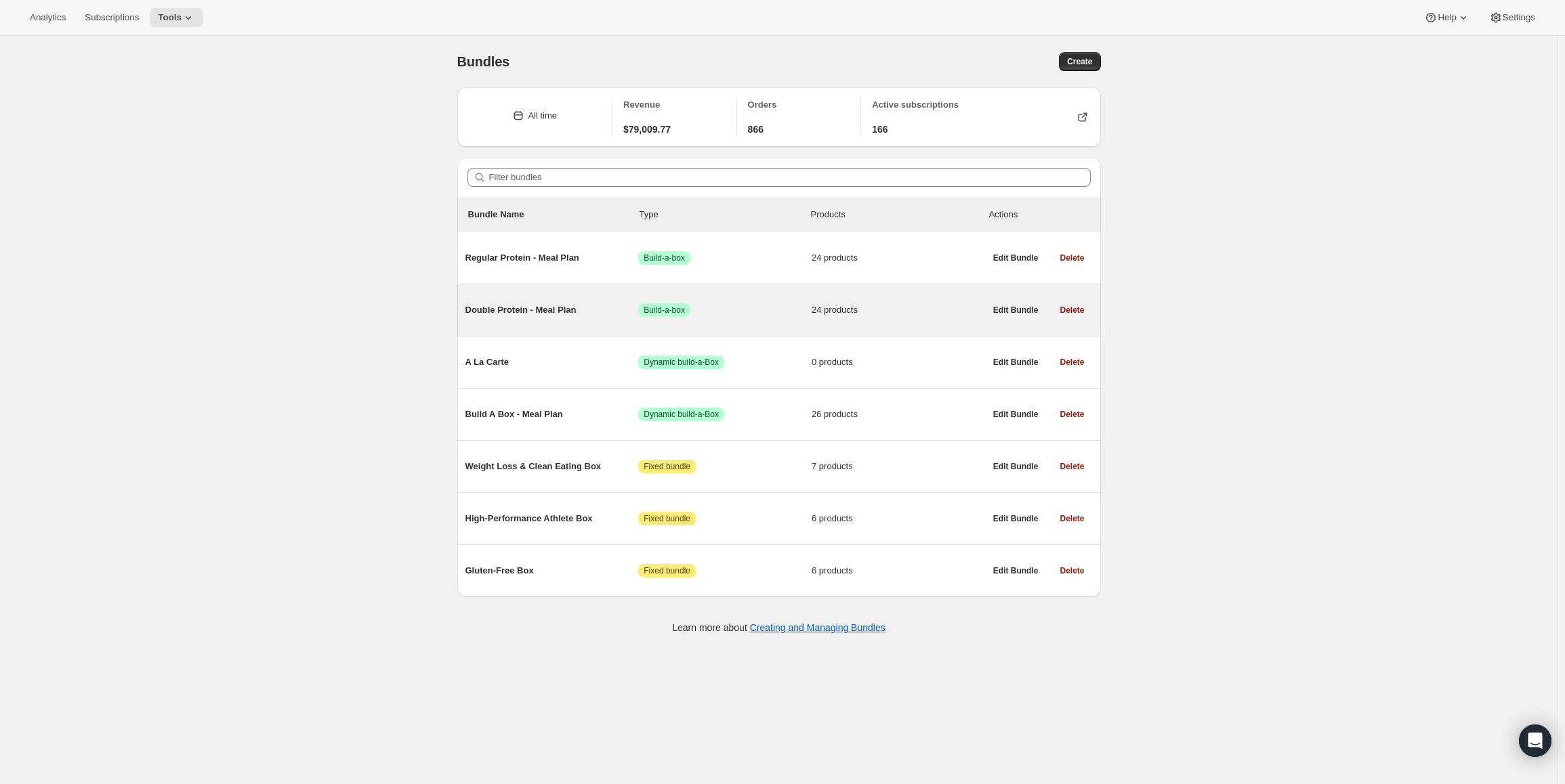
click at [548, 303] on div "Double Protein - Meal Plan Success Build-a-box 24 products" at bounding box center [725, 310] width 520 height 35
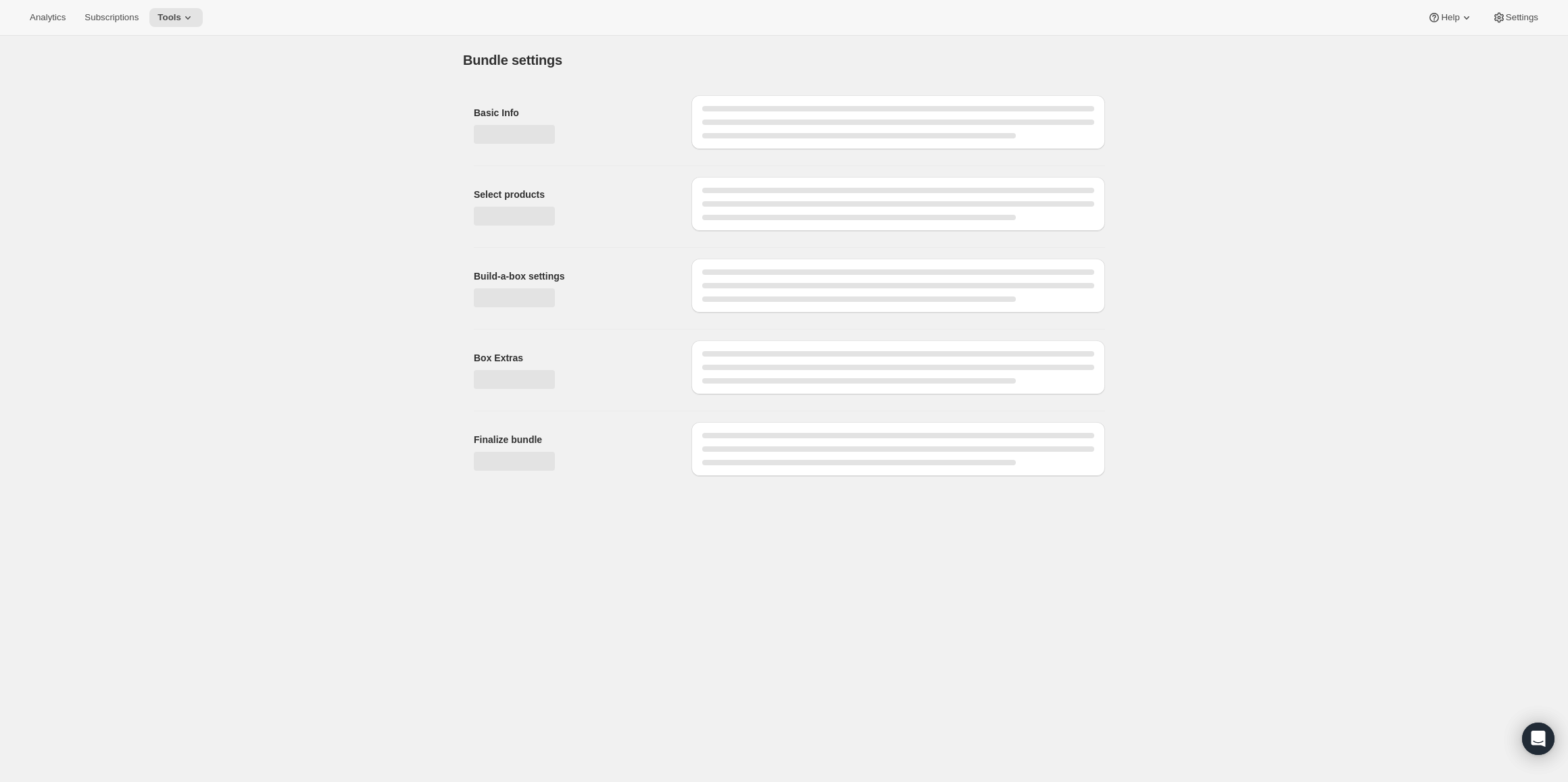
type input "Double Protein - Meal Plan"
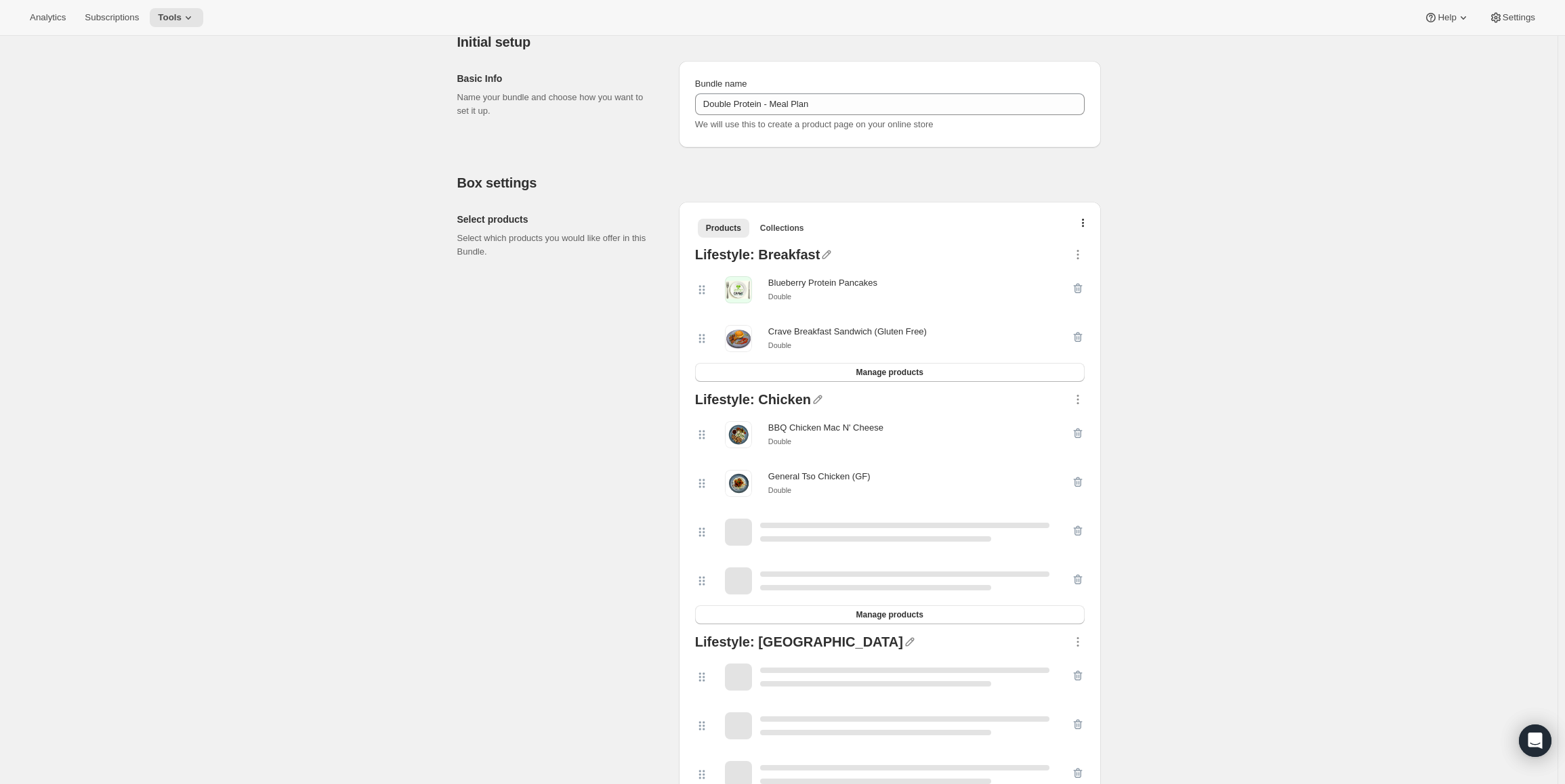
scroll to position [135, 0]
click at [1077, 431] on icon "button" at bounding box center [1076, 433] width 1 height 4
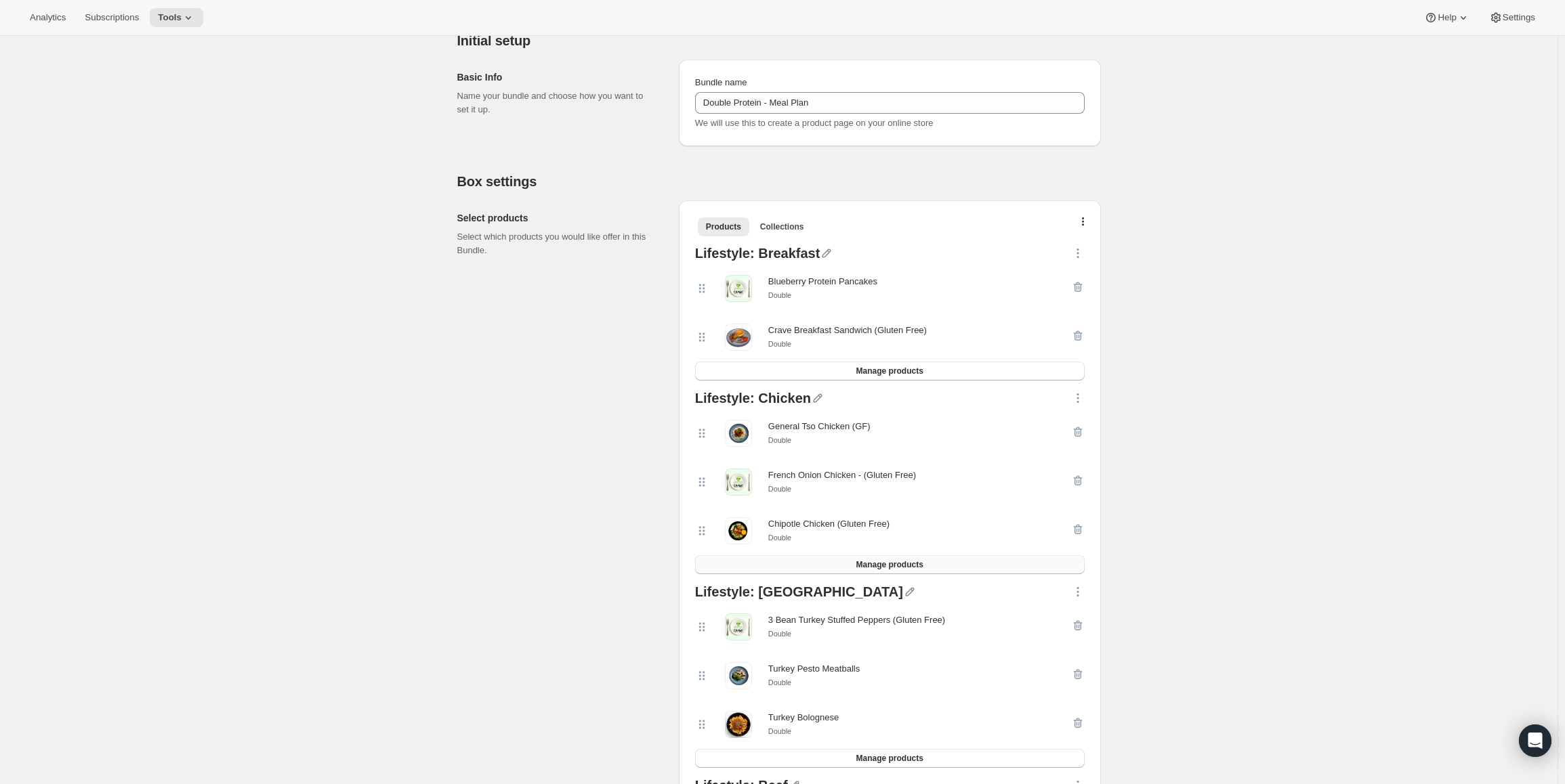
click at [883, 574] on button "Manage products" at bounding box center [890, 565] width 389 height 19
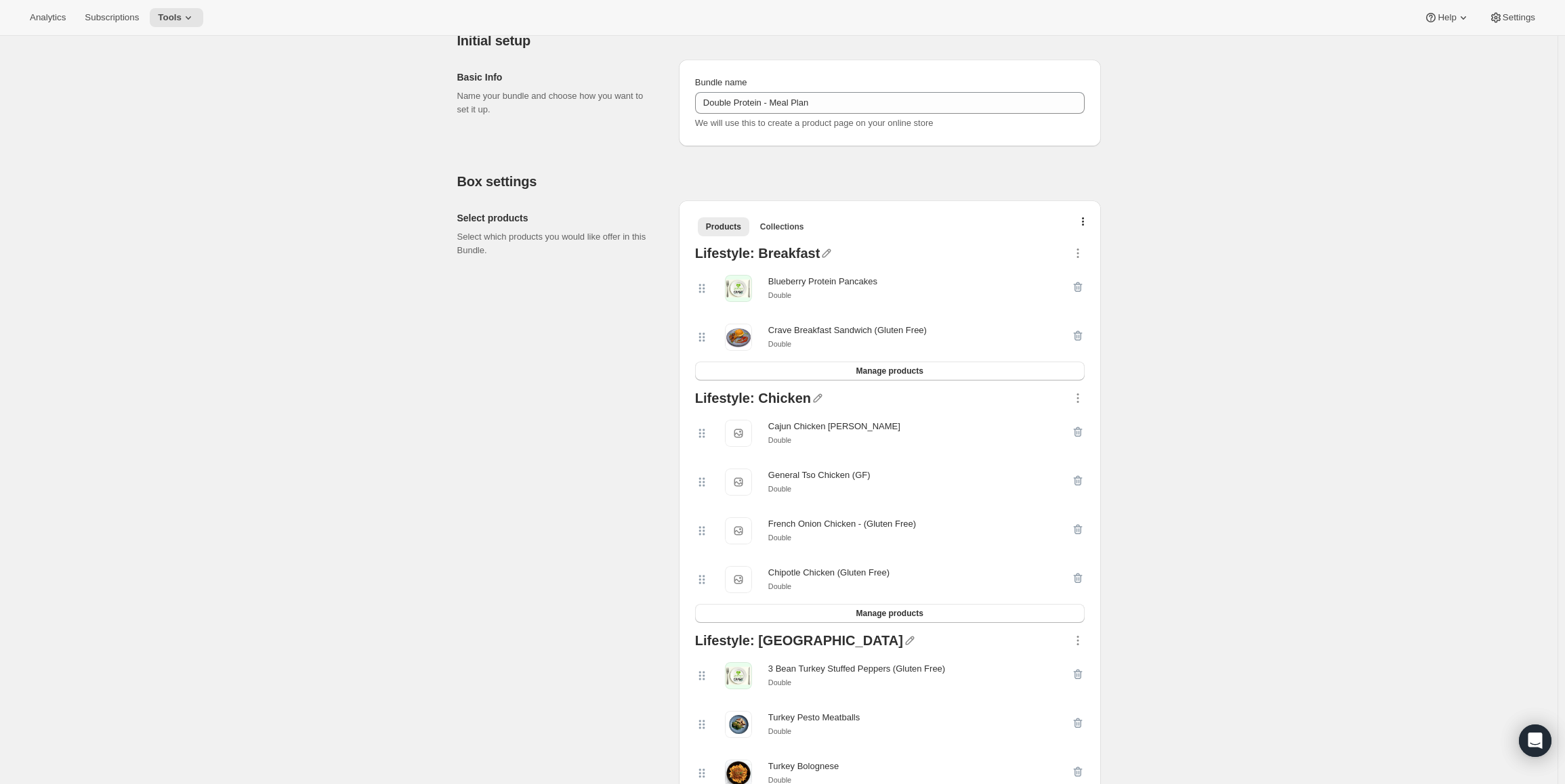
scroll to position [0, 0]
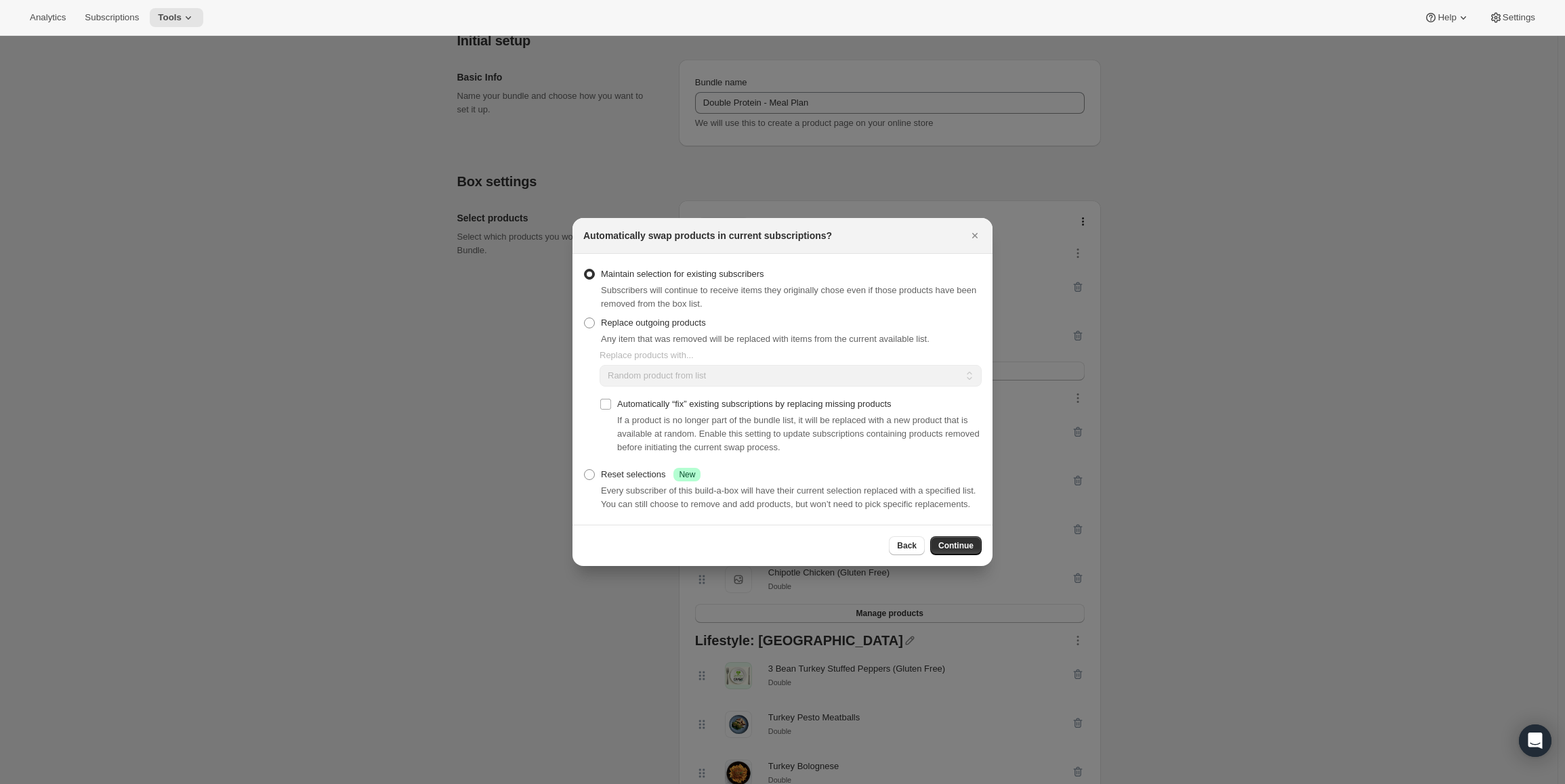
click at [628, 338] on span "Any item that was removed will be replaced with items from the current availabl…" at bounding box center [765, 339] width 329 height 10
click at [629, 326] on span "Replace outgoing products" at bounding box center [653, 322] width 105 height 10
click at [585, 318] on input "Replace outgoing products" at bounding box center [584, 317] width 1 height 1
radio input "true"
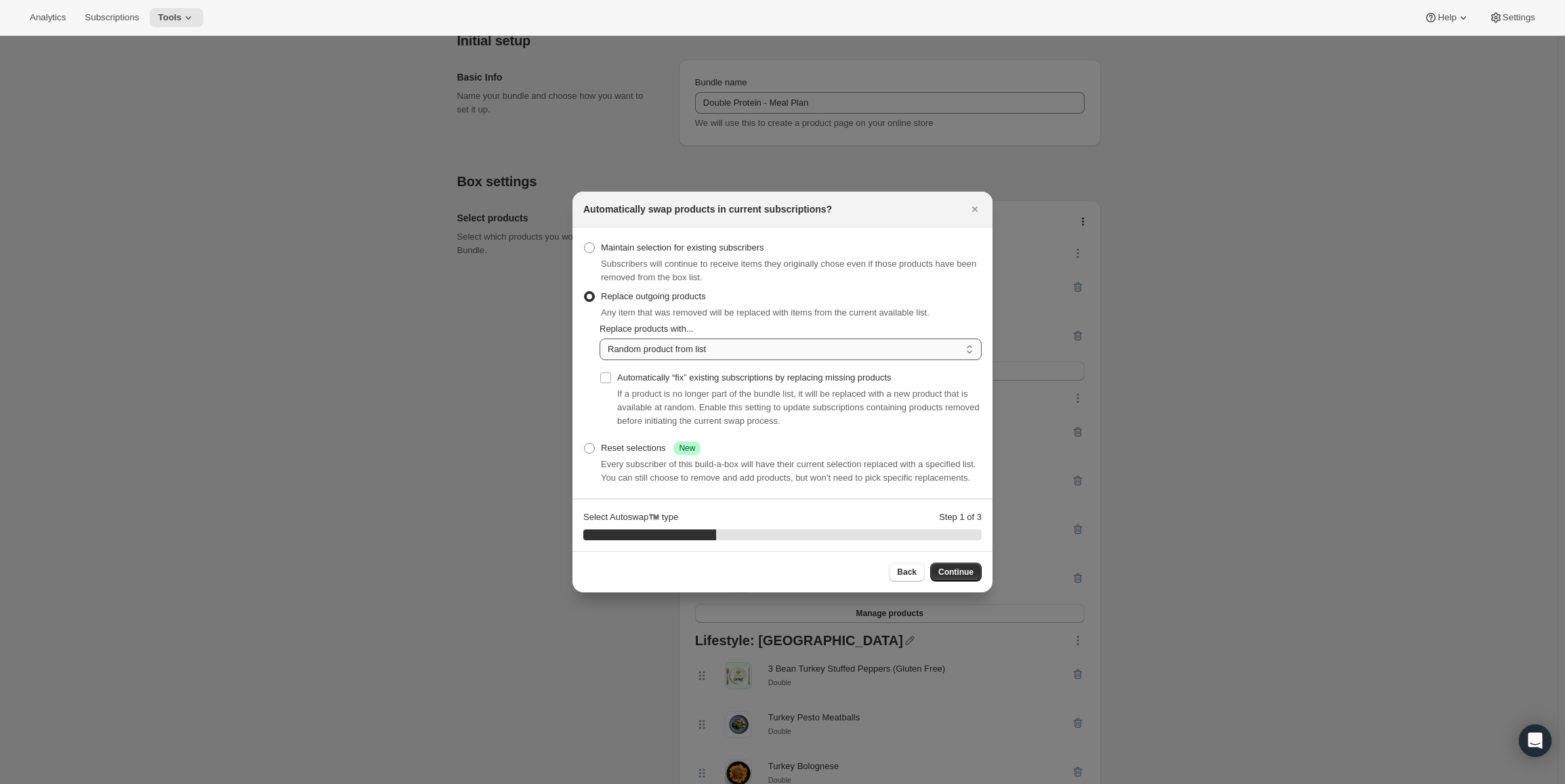
click at [646, 351] on select "Random product from list Matching product type Select specific replacements" at bounding box center [790, 349] width 382 height 21
select select "selection"
click at [599, 339] on select "Random product from list Matching product type Select specific replacements" at bounding box center [790, 349] width 382 height 21
click at [949, 567] on button "Continue" at bounding box center [955, 571] width 52 height 19
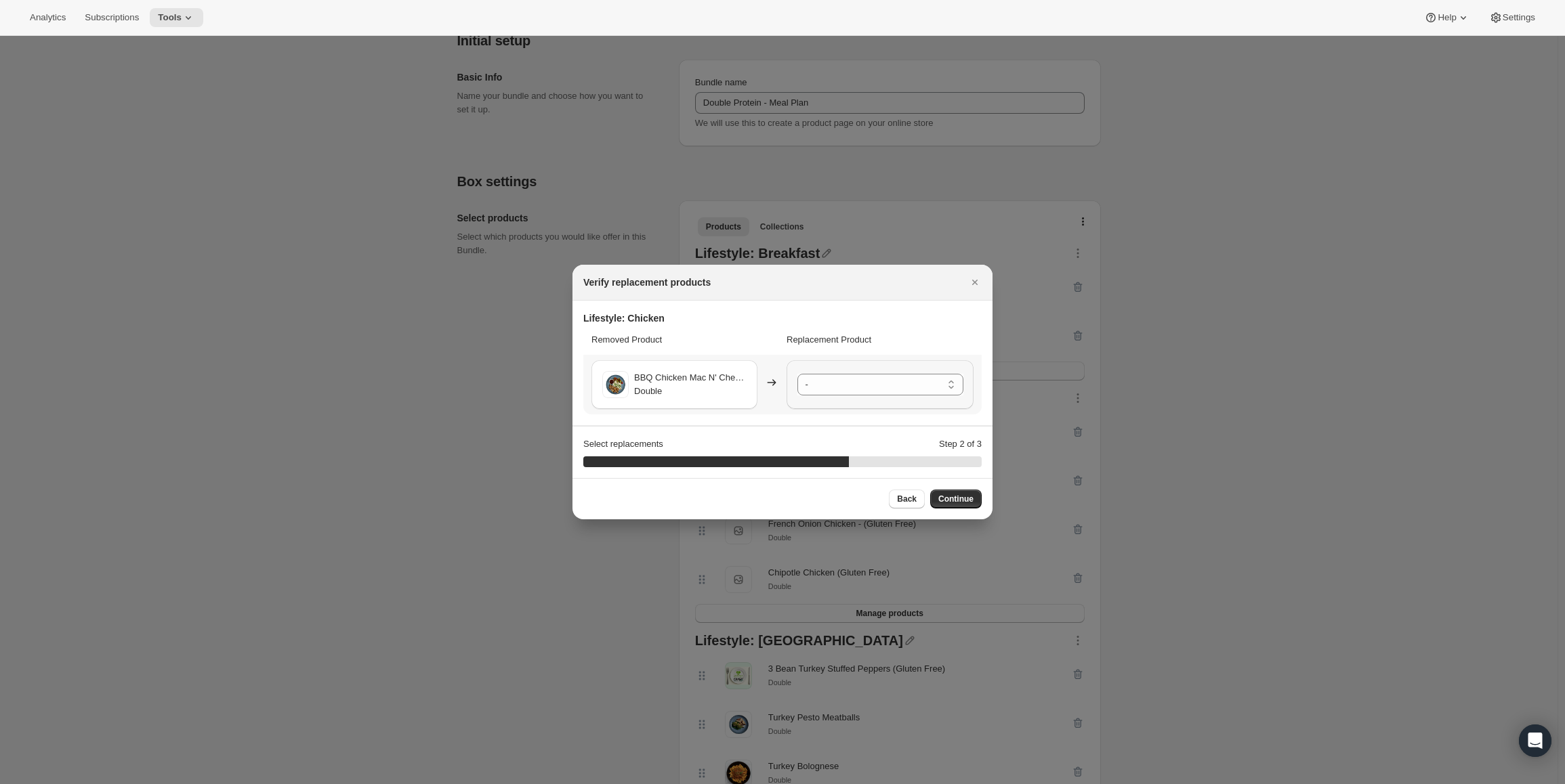
click at [900, 400] on div "- Cajun Chicken [PERSON_NAME] - Double General Tso Chicken (GF) - Double French…" at bounding box center [879, 384] width 187 height 49
click at [898, 389] on select "- Cajun Chicken [PERSON_NAME] - Double General Tso Chicken (GF) - Double French…" at bounding box center [880, 384] width 166 height 21
click at [953, 500] on span "Continue" at bounding box center [955, 499] width 35 height 11
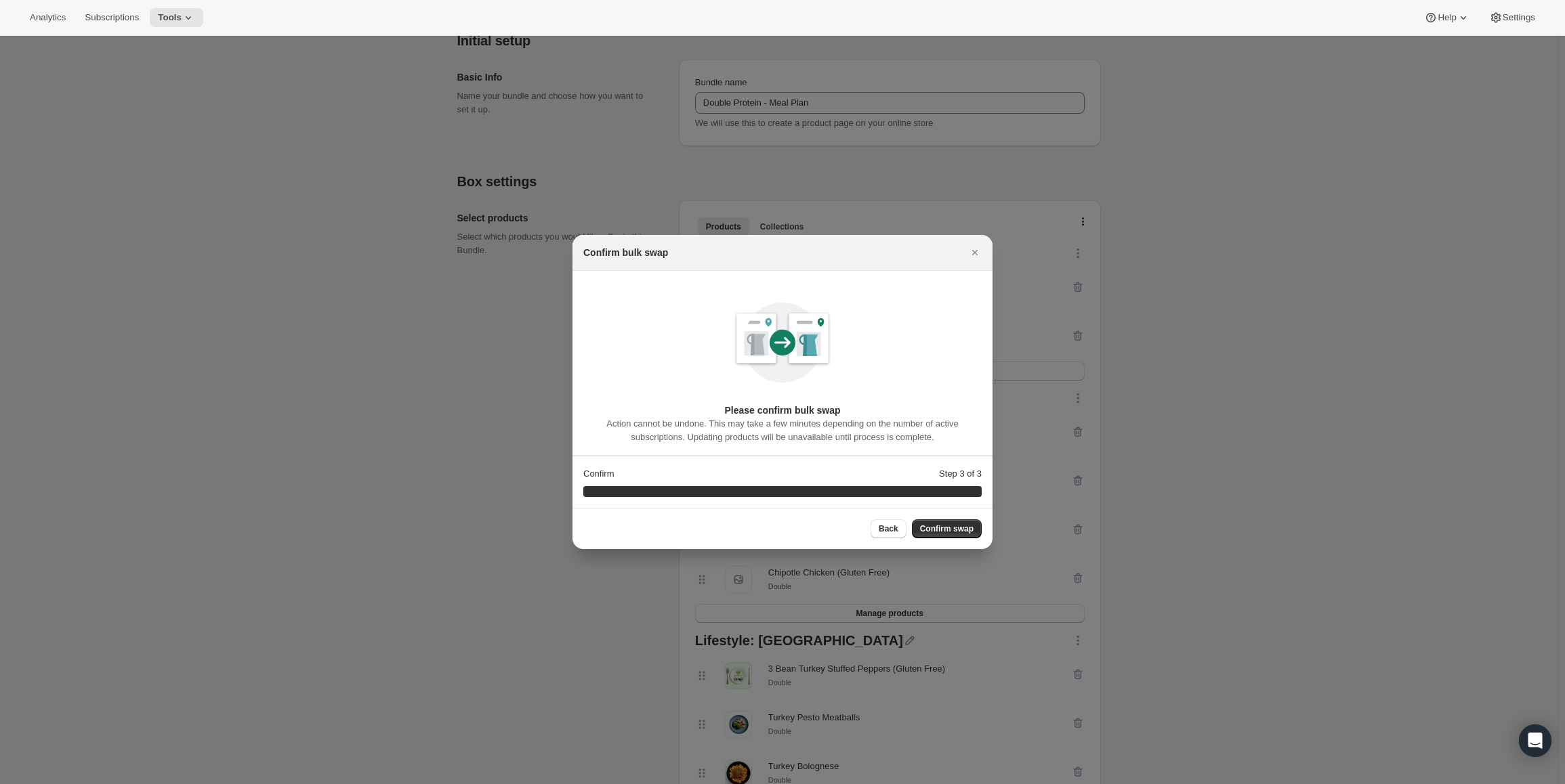
drag, startPoint x: 966, startPoint y: 531, endPoint x: 958, endPoint y: 536, distance: 9.4
click at [966, 531] on span "Confirm swap" at bounding box center [947, 529] width 54 height 11
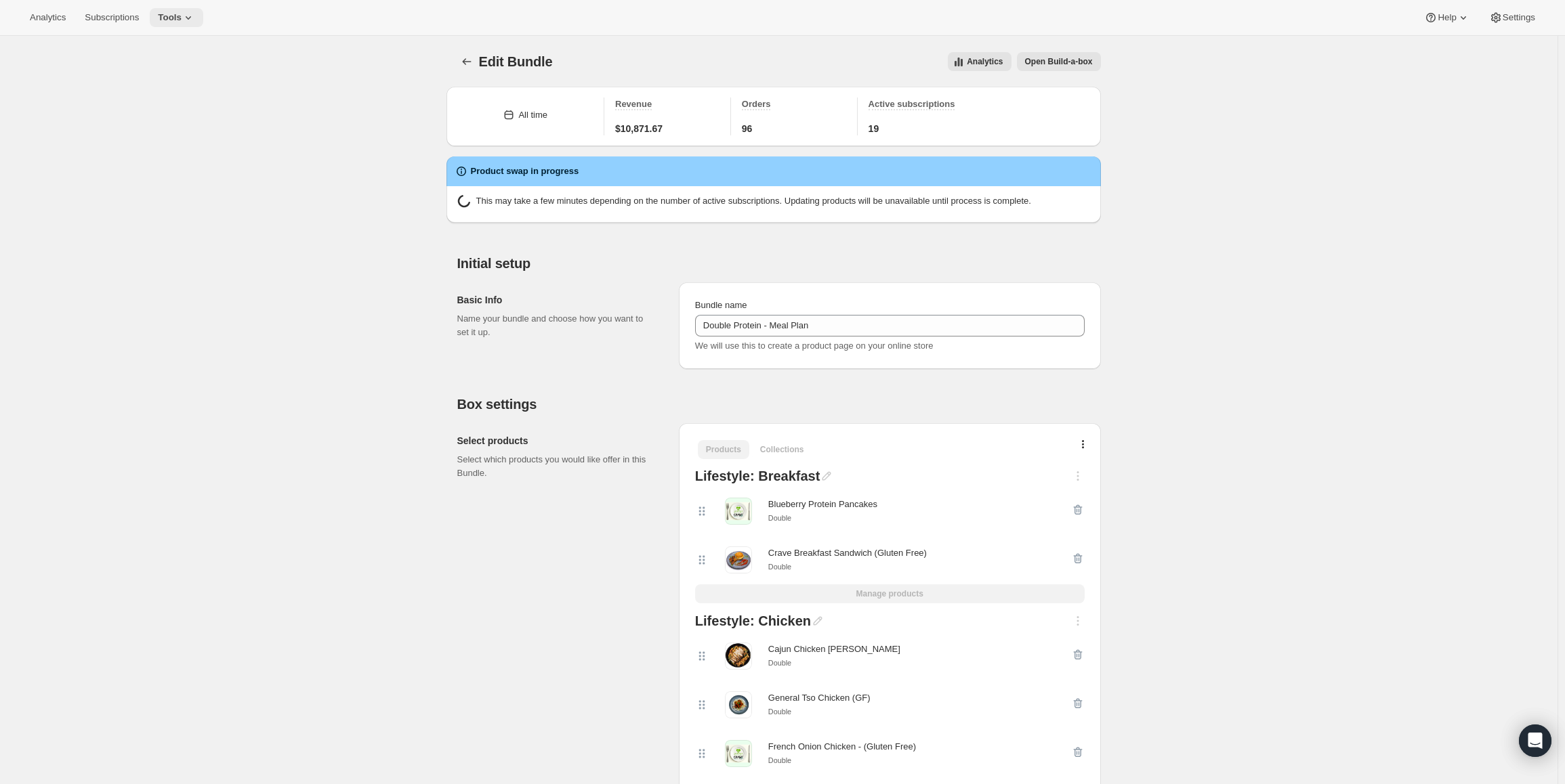
click at [186, 15] on icon at bounding box center [188, 18] width 14 height 14
click at [135, 99] on button "Bundles" at bounding box center [174, 91] width 146 height 21
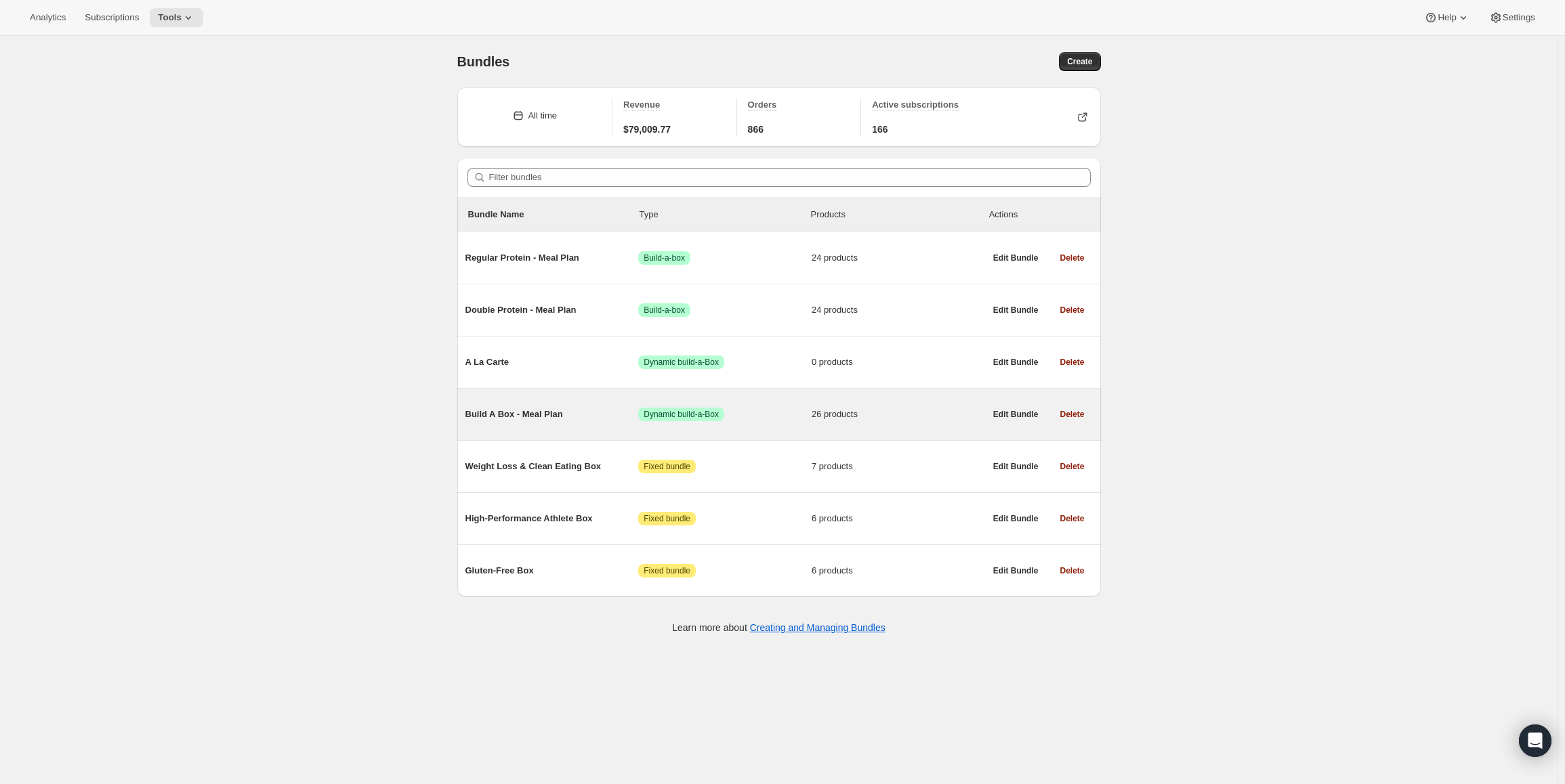
click at [532, 417] on span "Build A Box - Meal Plan" at bounding box center [552, 415] width 173 height 14
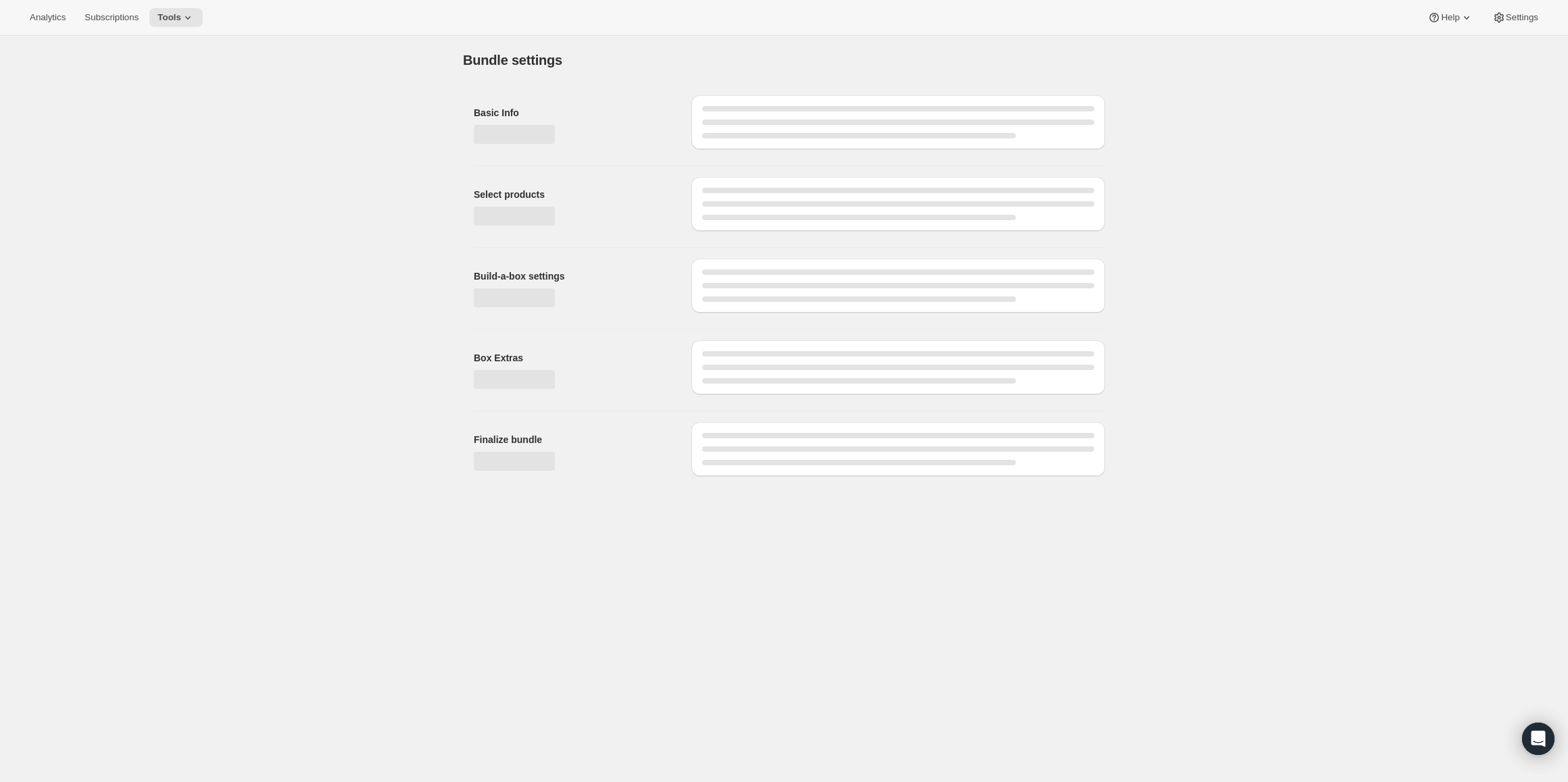
type input "Build A Box - Meal Plan"
radio input "true"
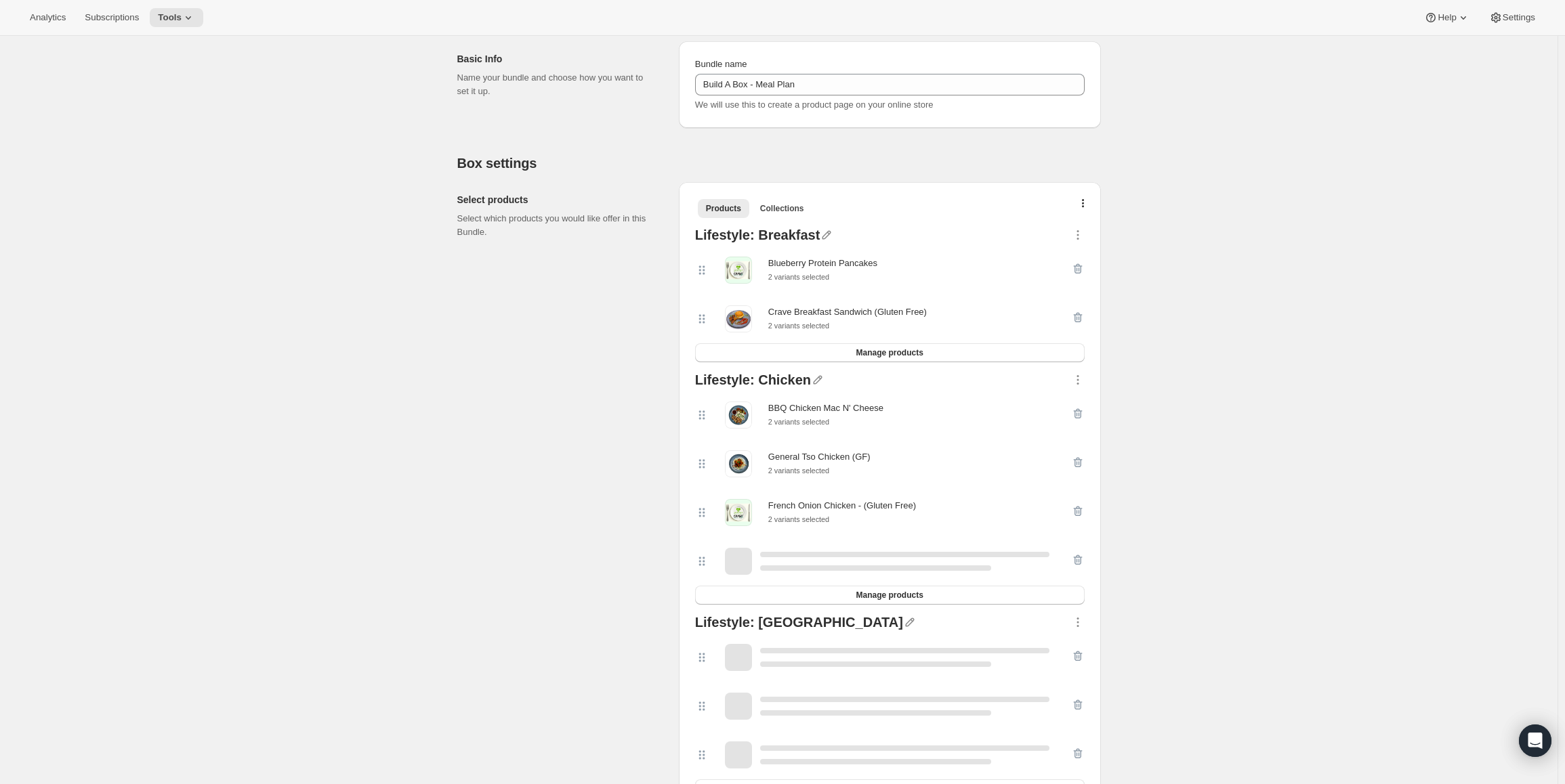
scroll to position [203, 0]
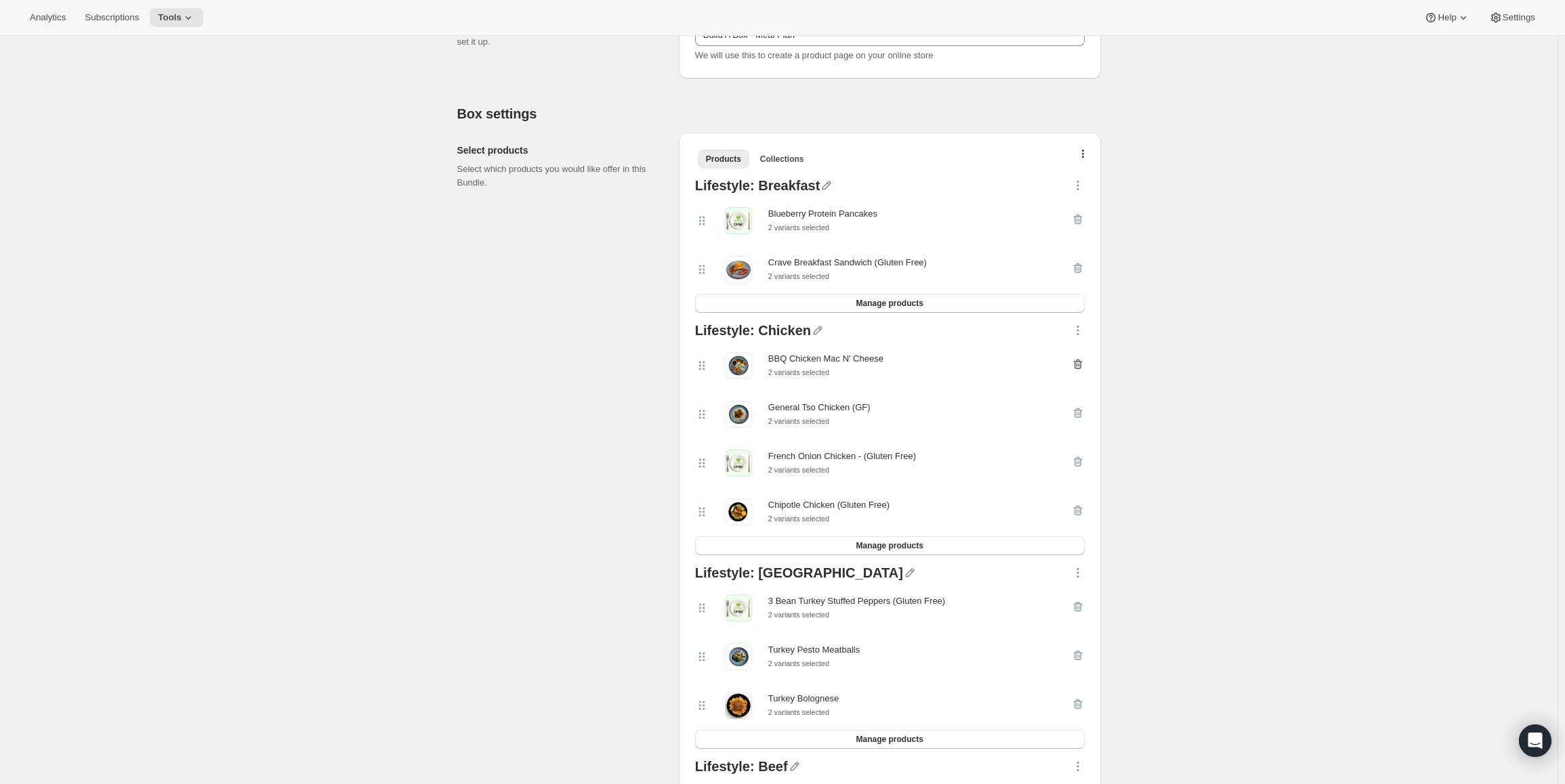
click at [1085, 363] on icon "button" at bounding box center [1078, 364] width 14 height 14
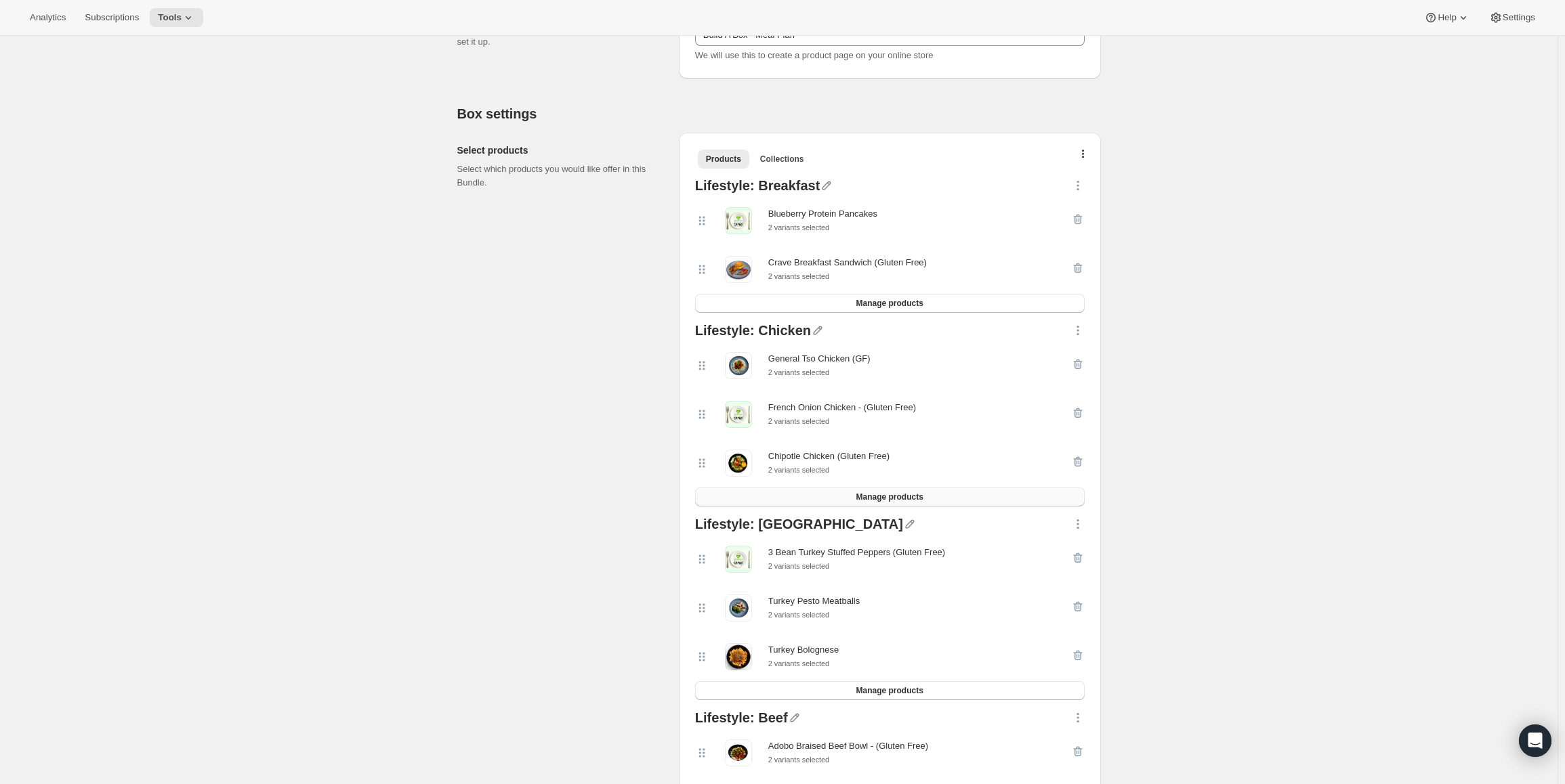
click at [846, 496] on button "Manage products" at bounding box center [890, 497] width 389 height 19
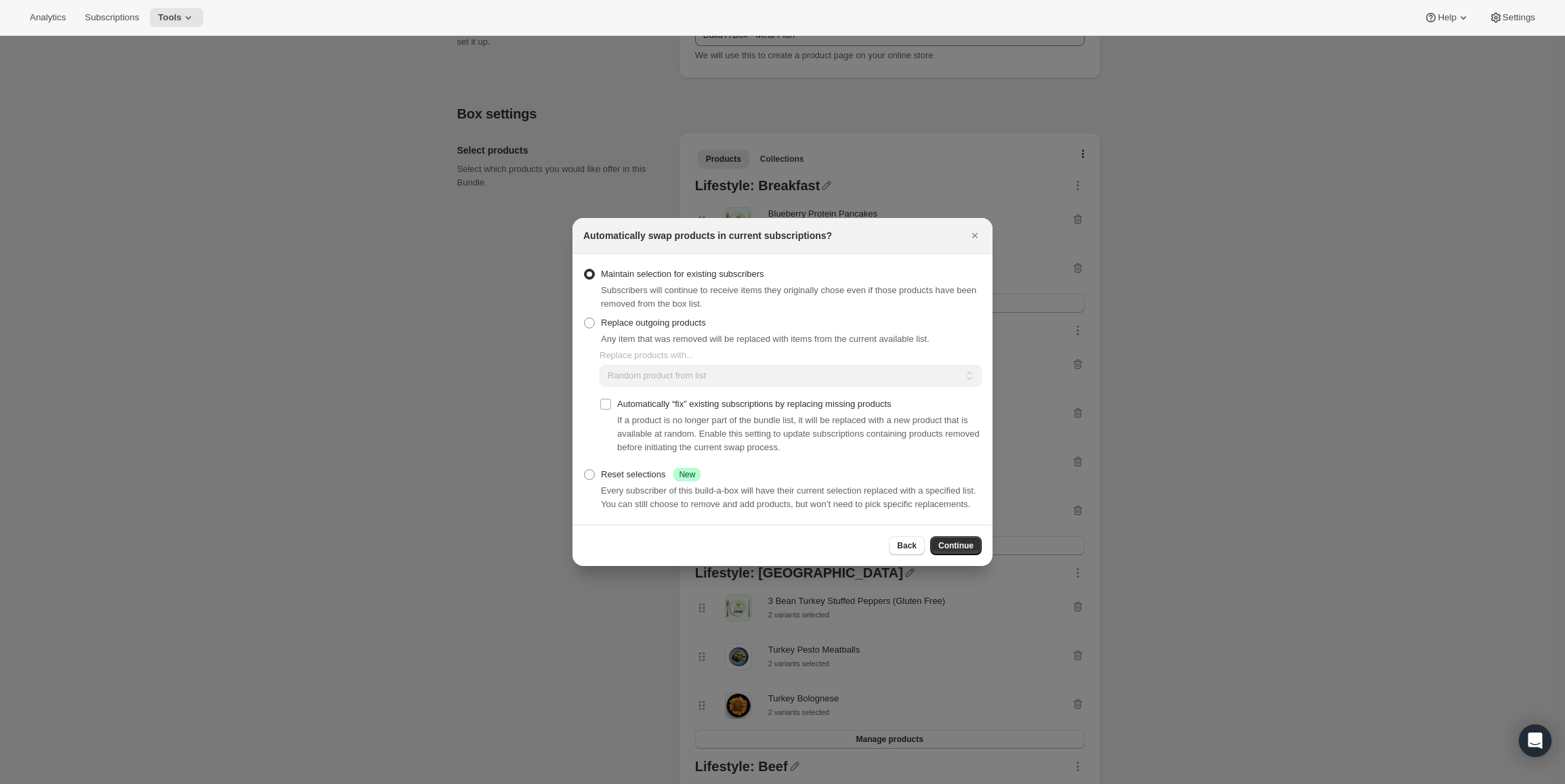
click at [657, 312] on div "Maintain selection for existing subscribers Subscribers will continue to receiv…" at bounding box center [782, 289] width 398 height 49
click at [655, 321] on span "Replace outgoing products" at bounding box center [653, 322] width 105 height 10
click at [585, 318] on input "Replace outgoing products" at bounding box center [584, 317] width 1 height 1
radio input "true"
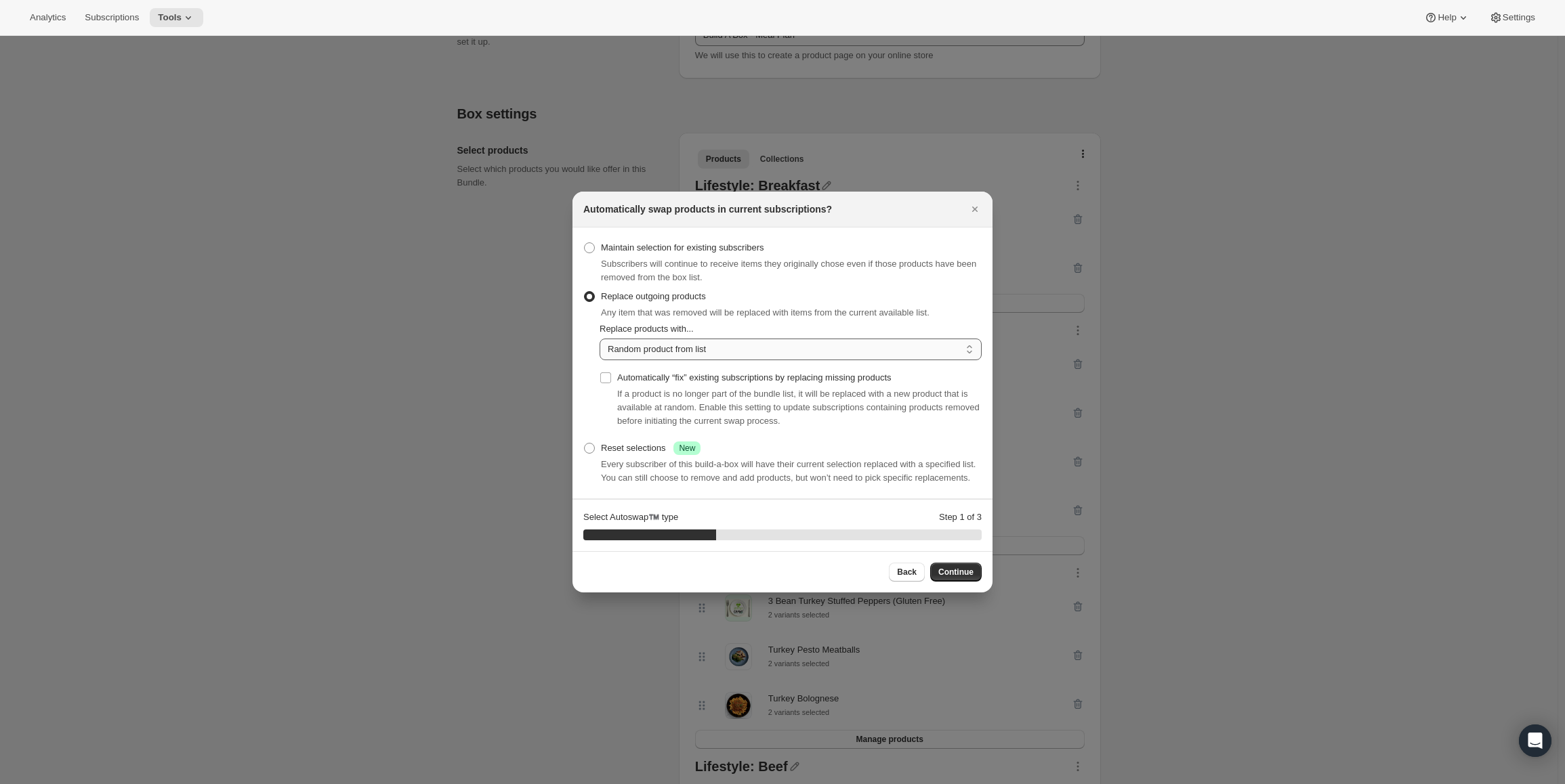
click at [662, 350] on select "Random product from list Matching product type Select specific replacements" at bounding box center [790, 349] width 382 height 21
select select "selection"
click at [599, 339] on select "Random product from list Matching product type Select specific replacements" at bounding box center [790, 349] width 382 height 21
click at [964, 576] on span "Continue" at bounding box center [955, 572] width 35 height 11
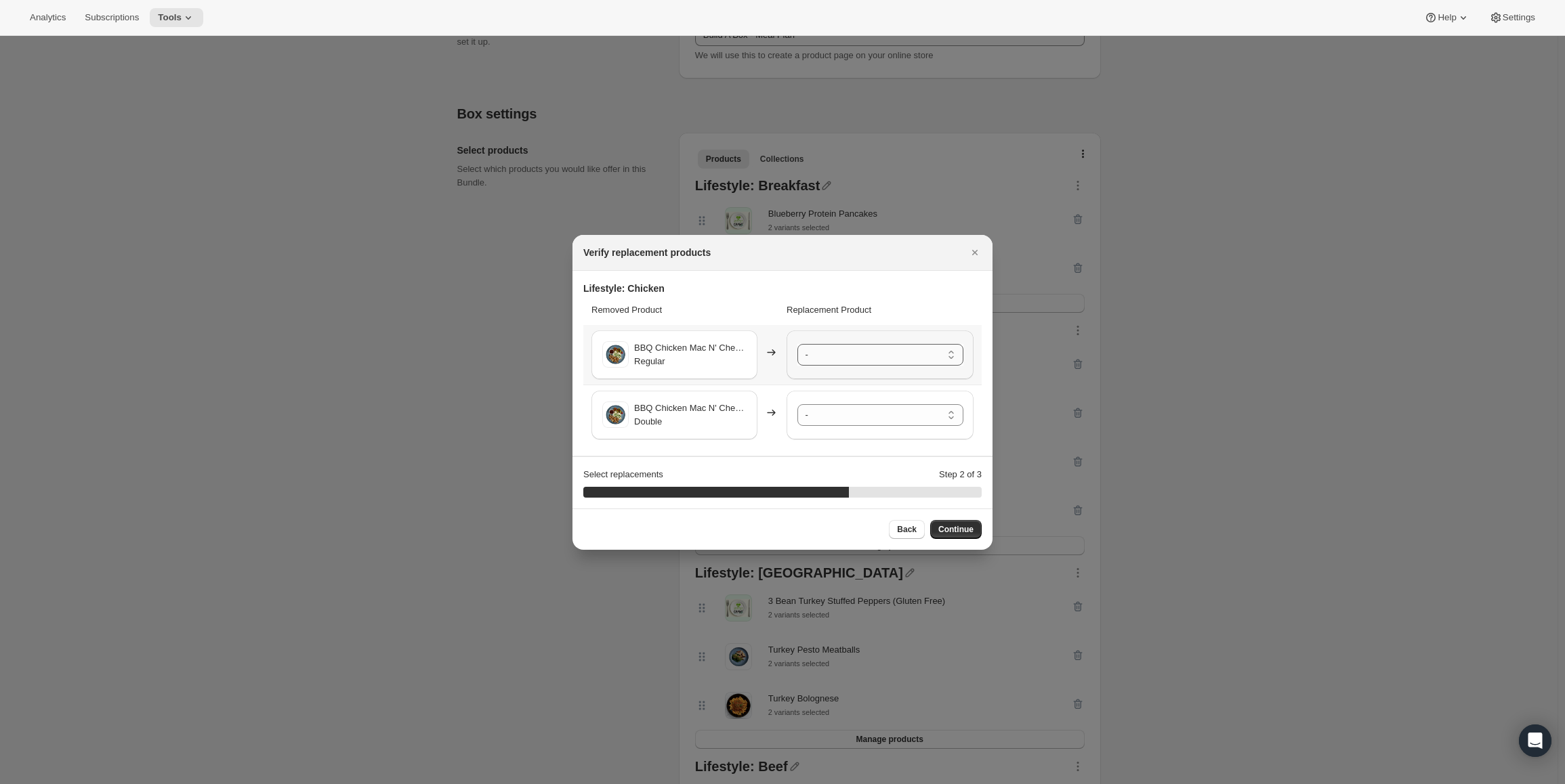
click at [824, 350] on select "- Cajun Chicken [PERSON_NAME] - Regular Cajun Chicken [PERSON_NAME] - Double Ge…" at bounding box center [880, 355] width 166 height 21
click at [833, 418] on select "- Cajun Chicken [PERSON_NAME] - Regular Cajun Chicken [PERSON_NAME] - Double Ge…" at bounding box center [880, 415] width 166 height 21
click at [962, 522] on button "Continue" at bounding box center [955, 529] width 52 height 19
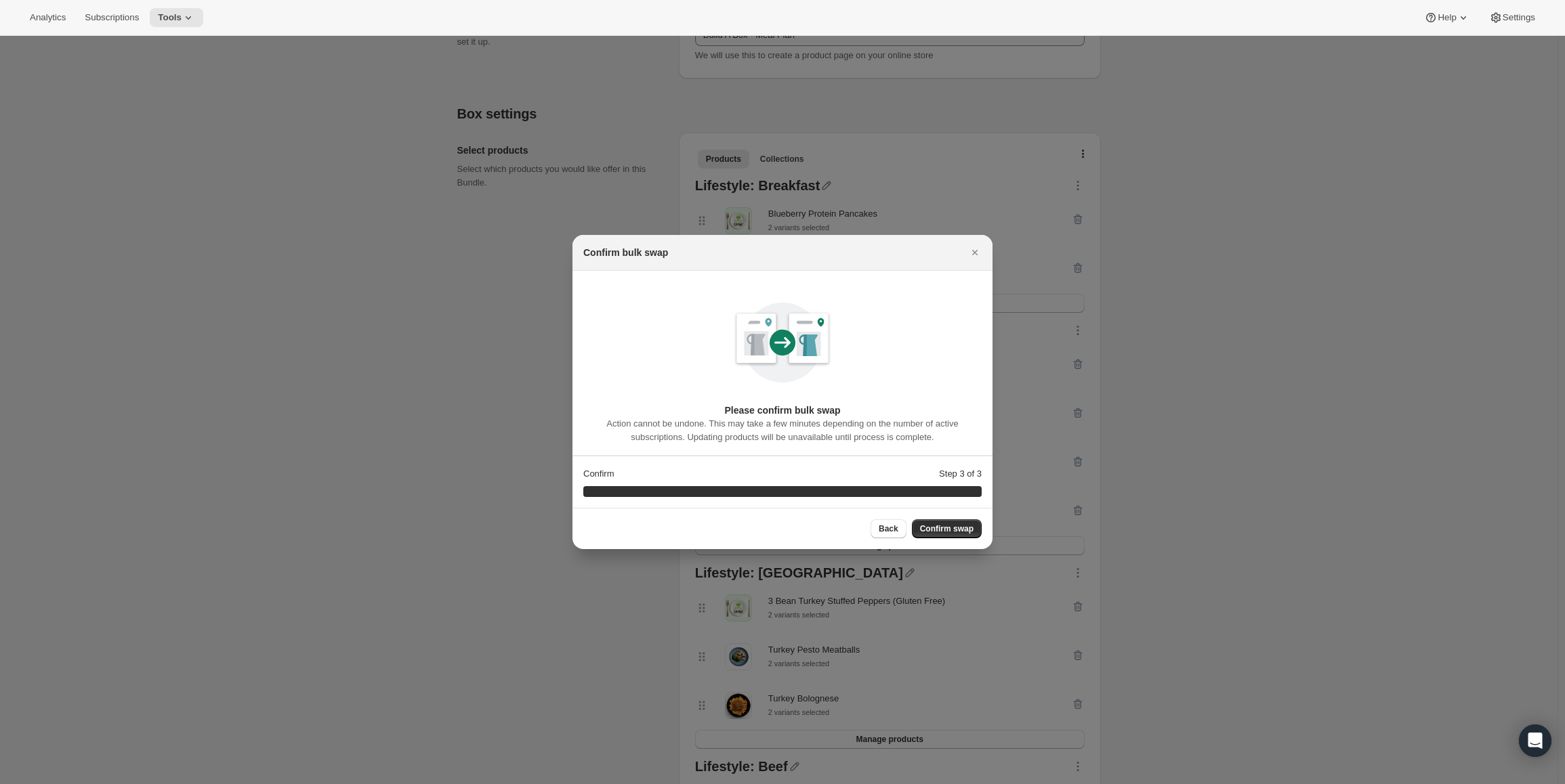
click at [955, 529] on span "Confirm swap" at bounding box center [947, 529] width 54 height 11
